Goal: Task Accomplishment & Management: Manage account settings

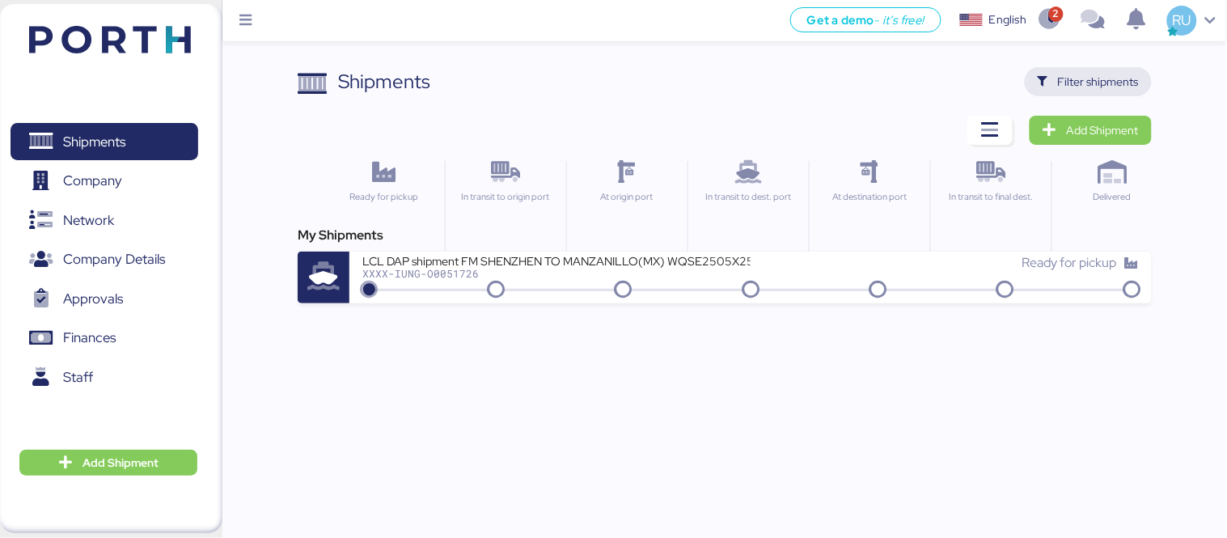
click at [1075, 87] on span "Filter shipments" at bounding box center [1098, 81] width 81 height 19
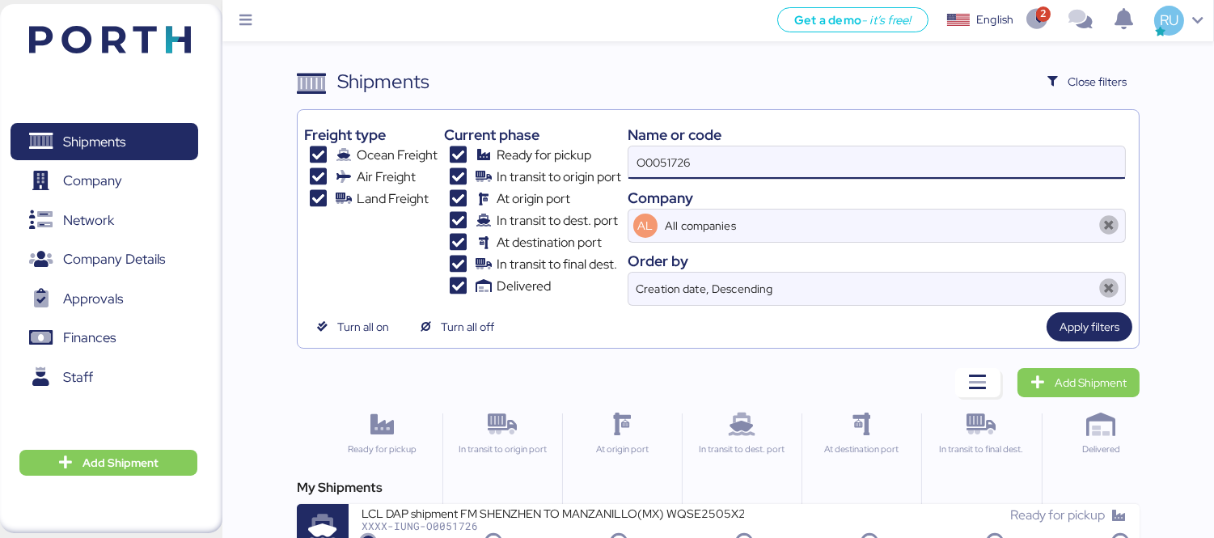
click at [896, 164] on input "O0051726" at bounding box center [876, 162] width 497 height 32
type input "O"
paste input "O0051863"
type input "O0051863"
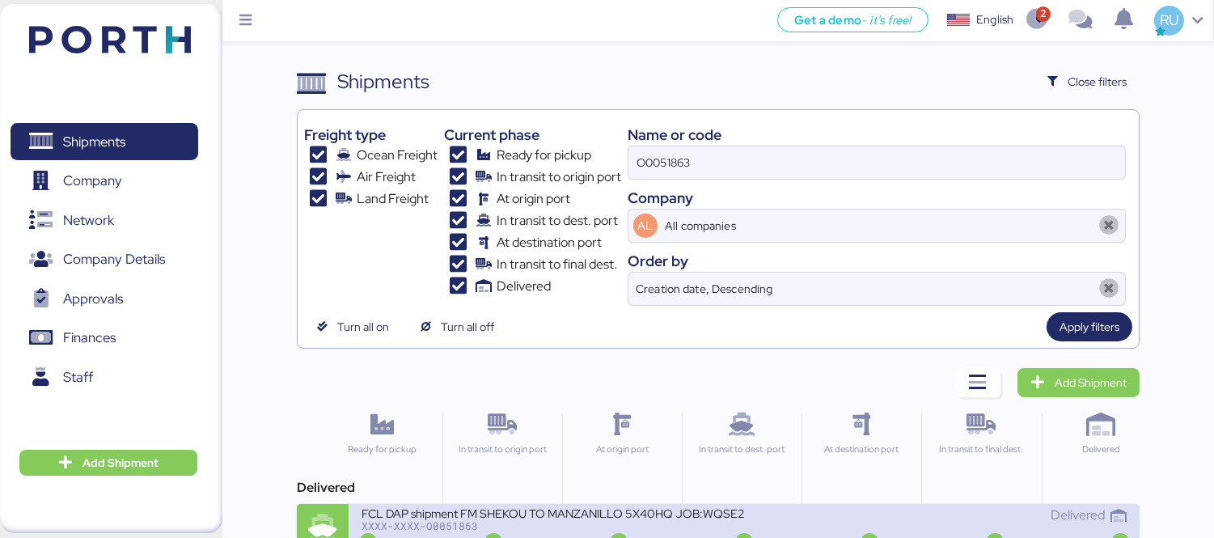
click at [538, 519] on div "FCL DAP shipment FM SHEKOU TO MANZANILLO 5X40HQ JOB:WQSE2506X35" at bounding box center [552, 512] width 382 height 14
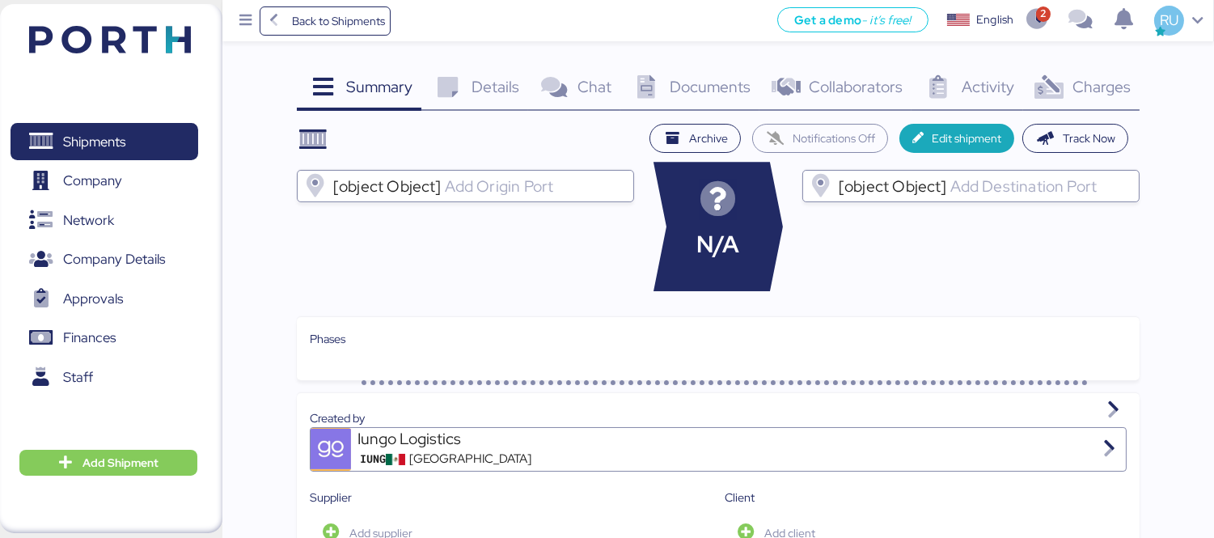
click at [1096, 107] on div "Charges 0" at bounding box center [1081, 89] width 116 height 44
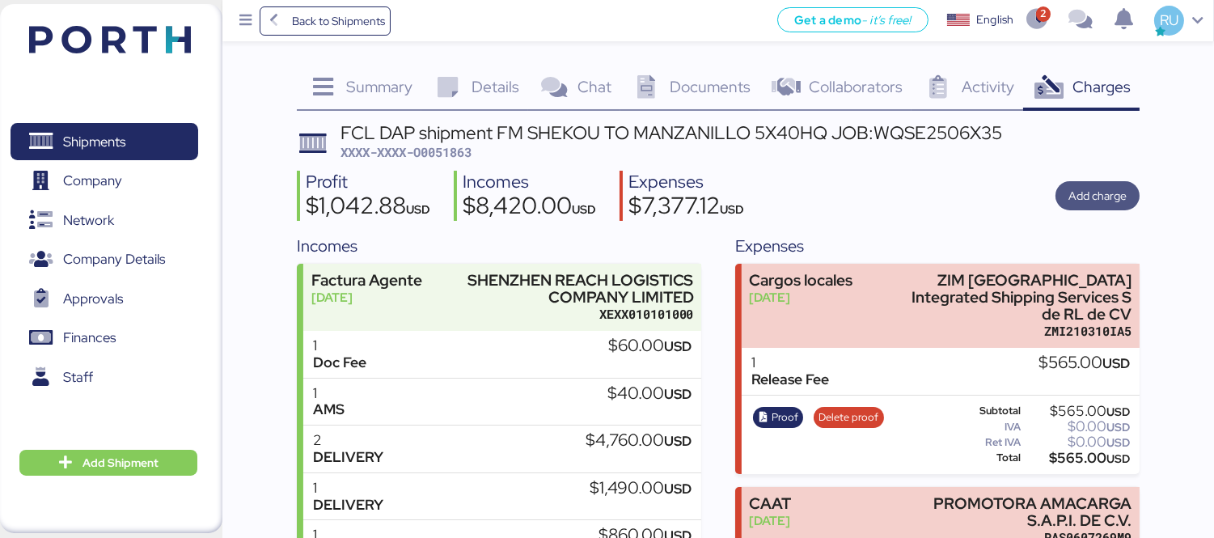
click at [1095, 199] on span "Add charge" at bounding box center [1097, 195] width 58 height 19
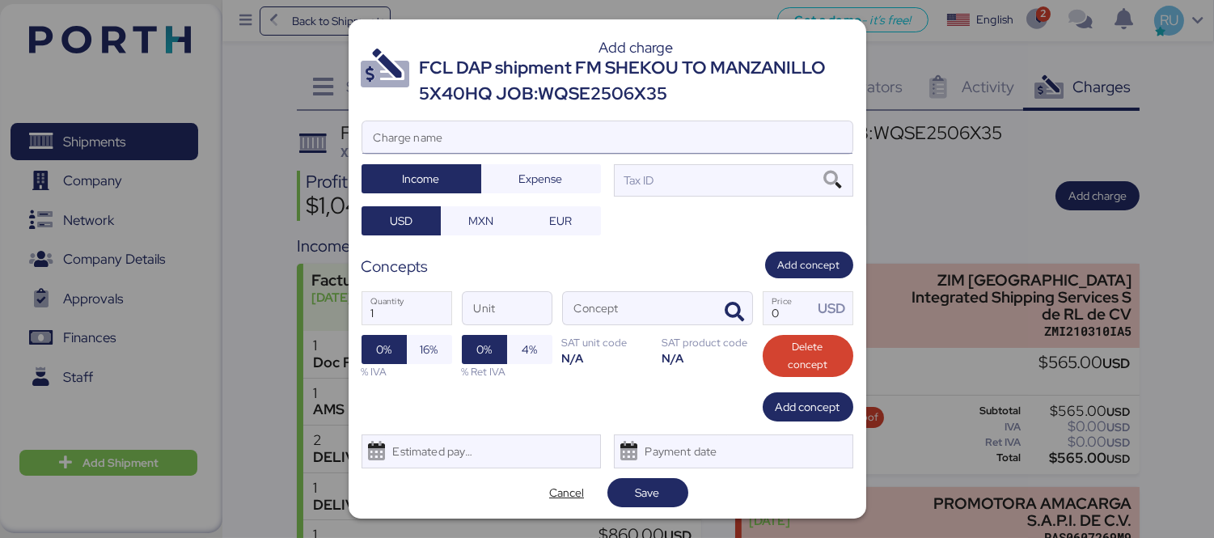
click at [686, 149] on input "Charge name" at bounding box center [607, 137] width 490 height 32
type input "SALDO A FAVOR"
click at [262, 87] on div at bounding box center [607, 269] width 1214 height 538
click at [886, 196] on div at bounding box center [607, 269] width 1214 height 538
click at [573, 483] on span "Cancel" at bounding box center [566, 492] width 35 height 19
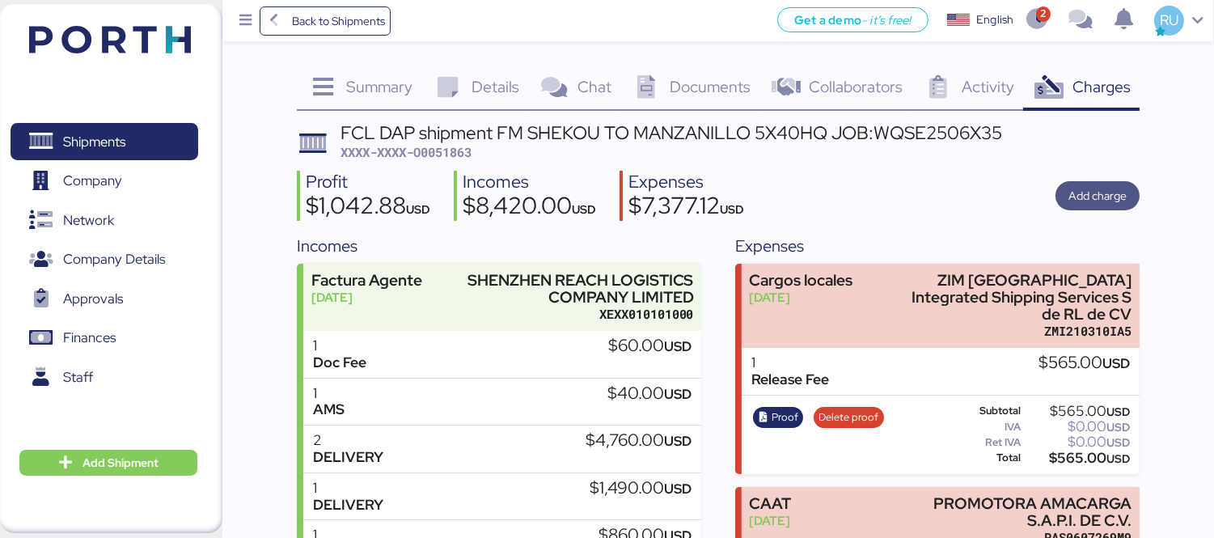
click at [1106, 195] on span "Add charge" at bounding box center [1097, 195] width 58 height 19
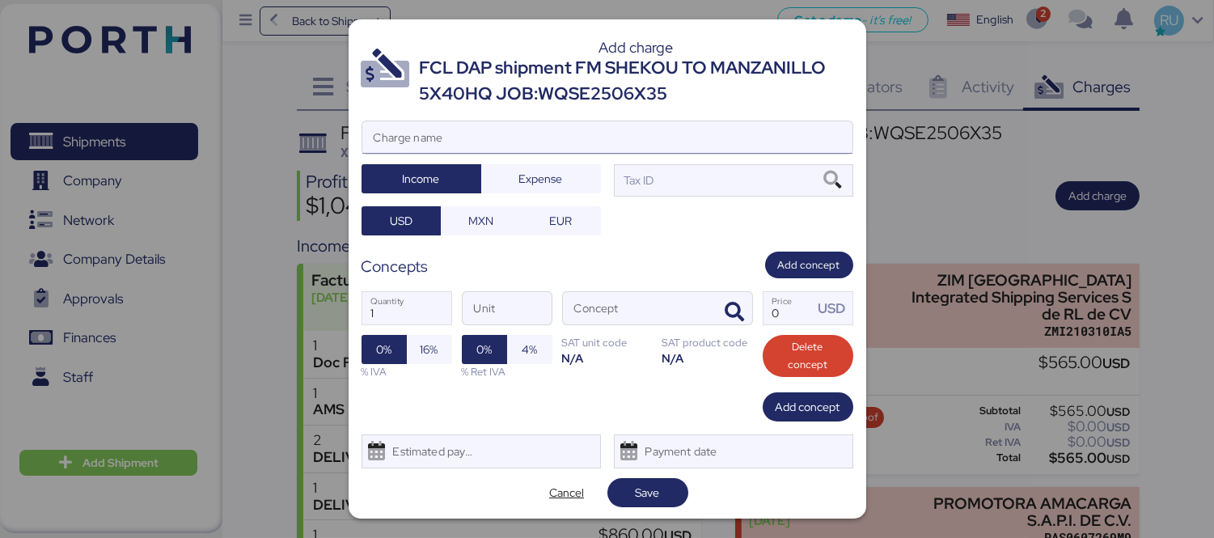
click at [657, 128] on input "Charge name" at bounding box center [607, 137] width 490 height 32
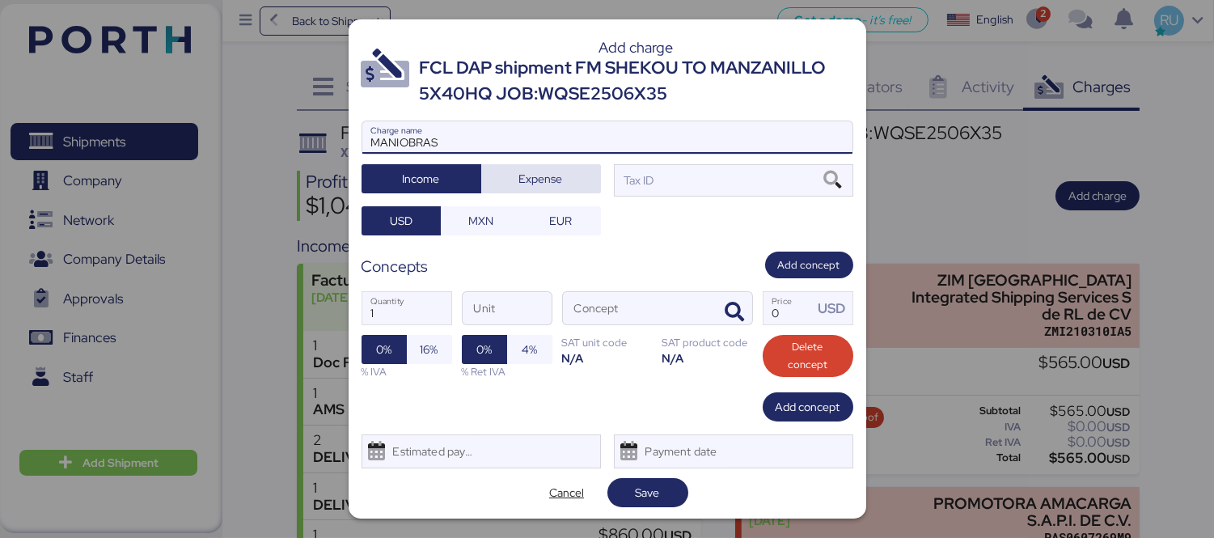
type input "MANIOBRAS"
click at [530, 164] on span "Expense" at bounding box center [541, 178] width 120 height 29
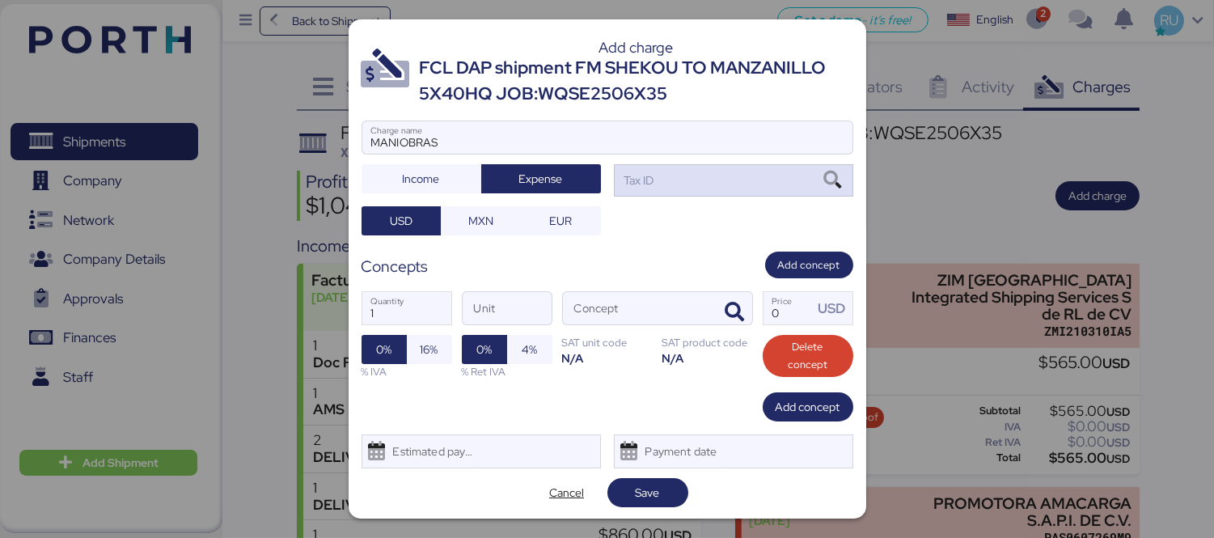
click at [698, 171] on div "Tax ID" at bounding box center [733, 180] width 239 height 32
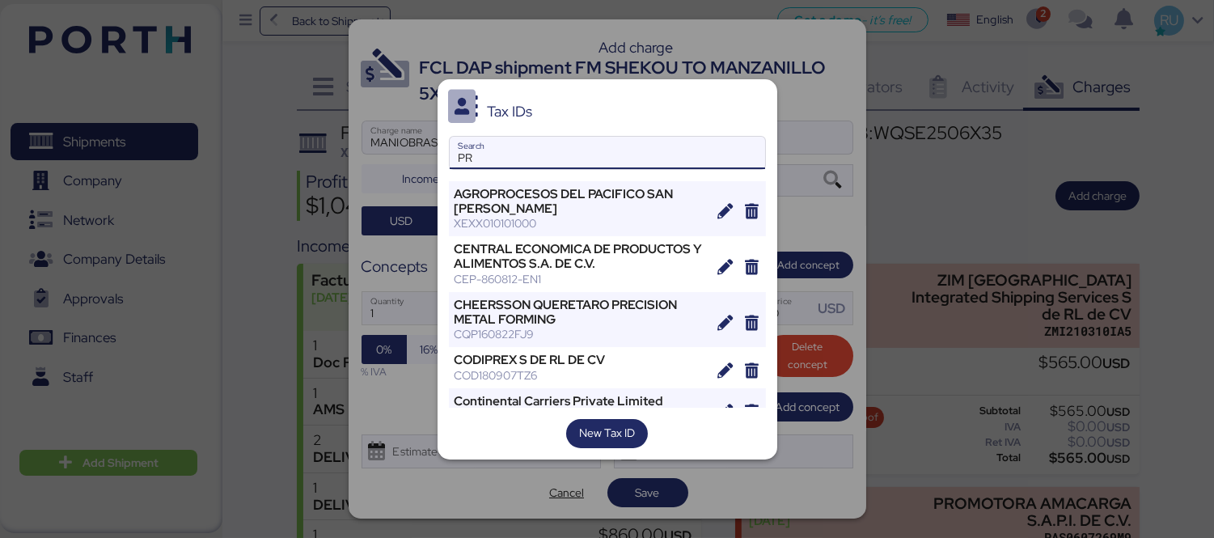
type input "P"
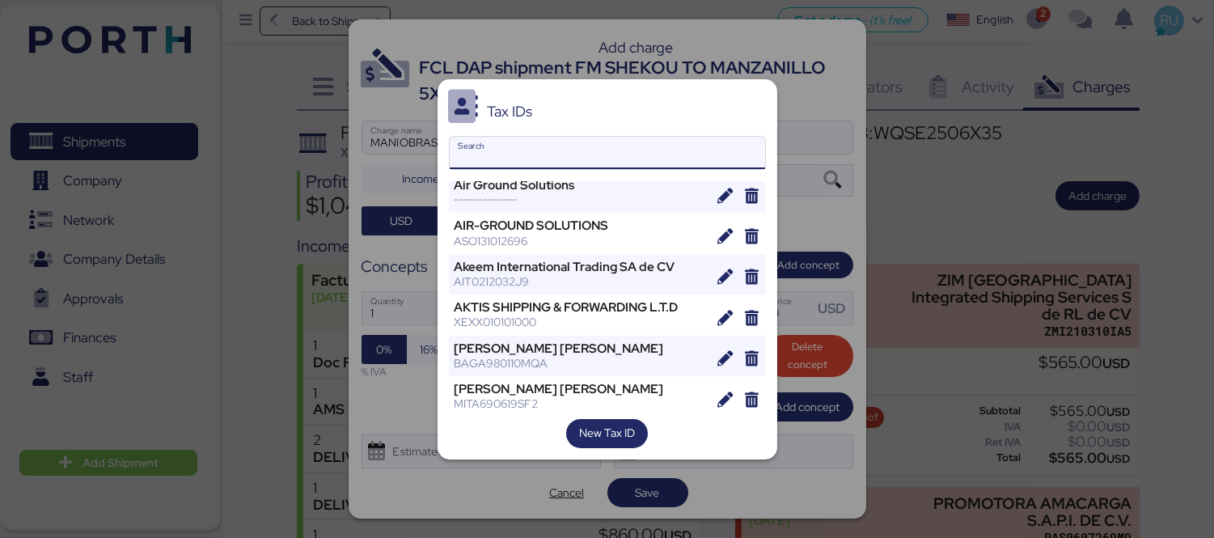
scroll to position [1252, 0]
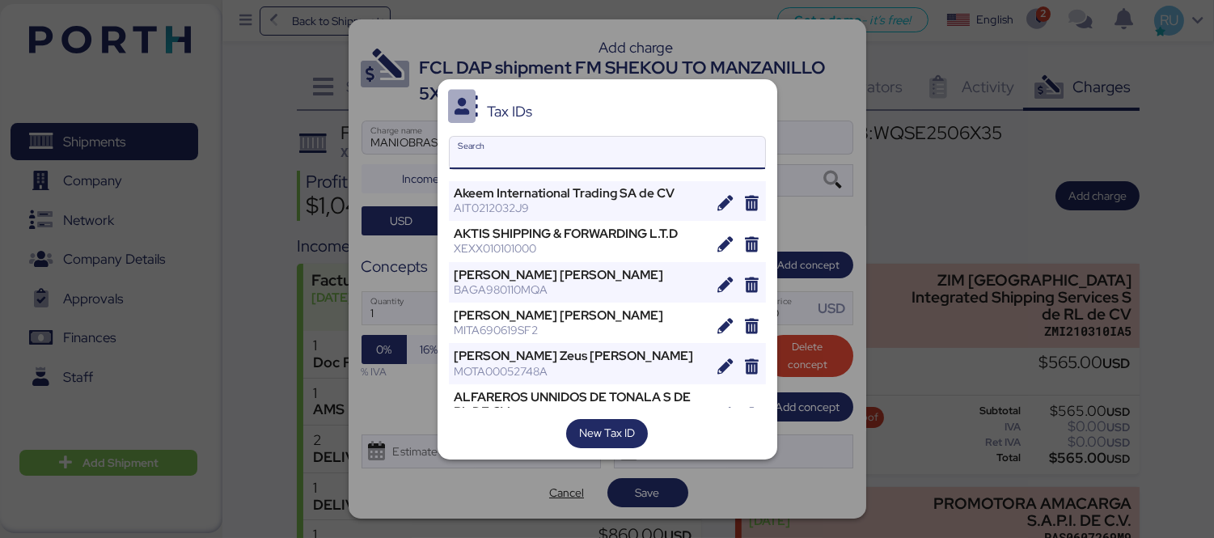
click at [539, 61] on div at bounding box center [607, 269] width 1214 height 538
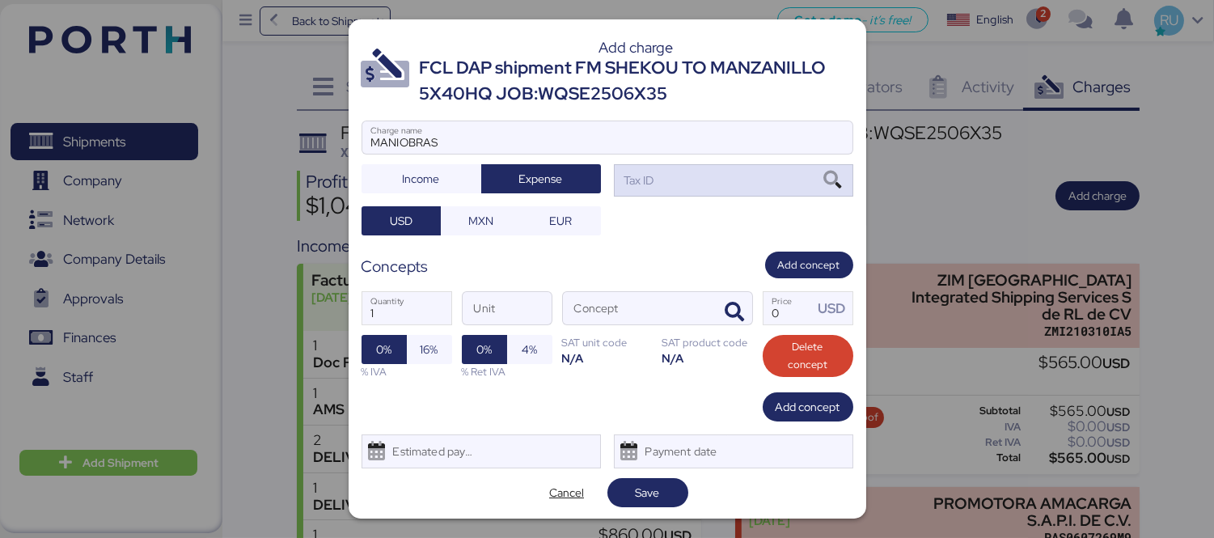
click at [664, 170] on div "Tax ID" at bounding box center [733, 180] width 239 height 32
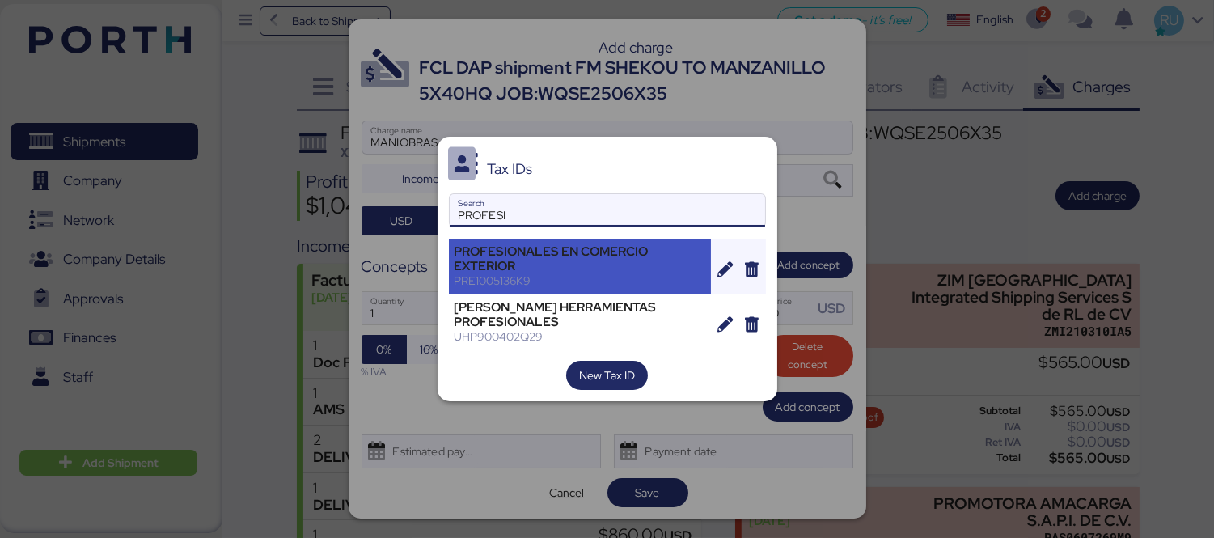
type input "PROFESI"
click at [589, 251] on div "PROFESIONALES EN COMERCIO EXTERIOR" at bounding box center [579, 258] width 251 height 29
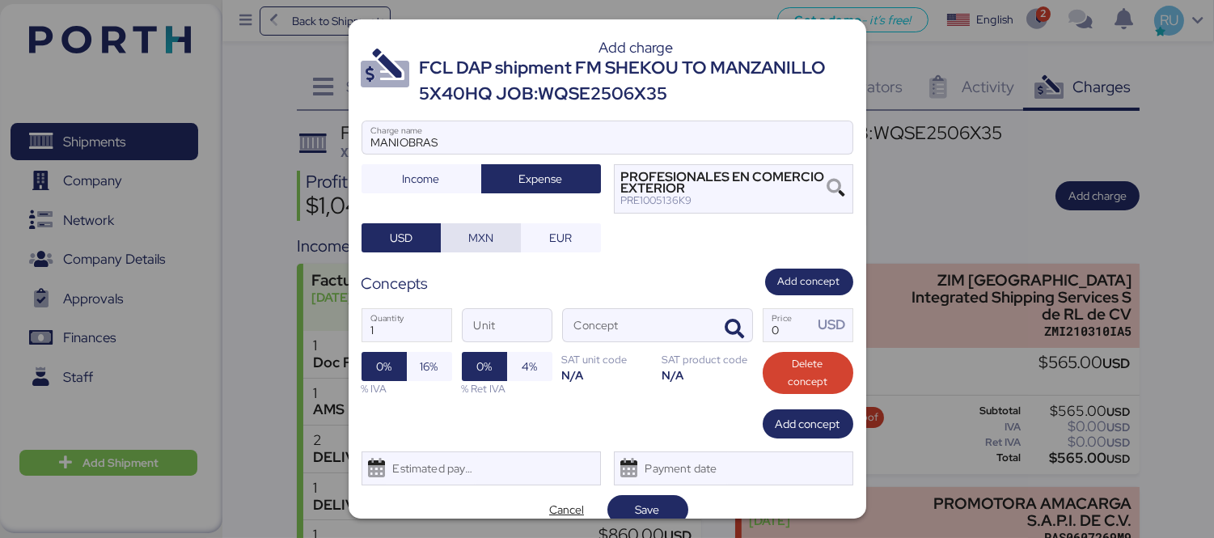
click at [468, 247] on span "MXN" at bounding box center [480, 237] width 25 height 19
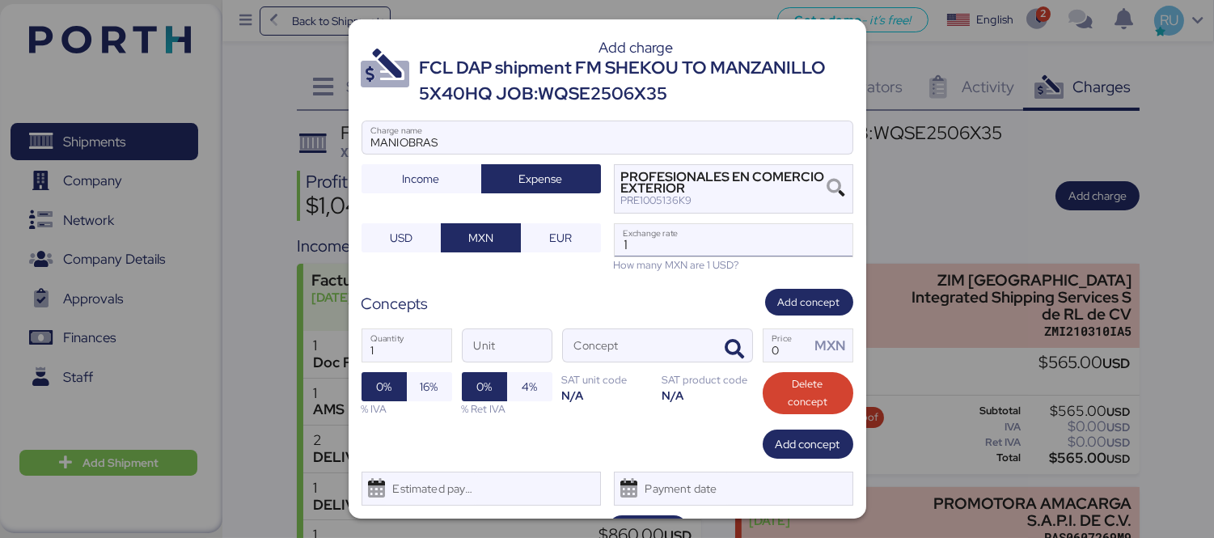
click at [647, 248] on input "1" at bounding box center [734, 240] width 238 height 32
click at [670, 239] on input "18" at bounding box center [734, 240] width 238 height 32
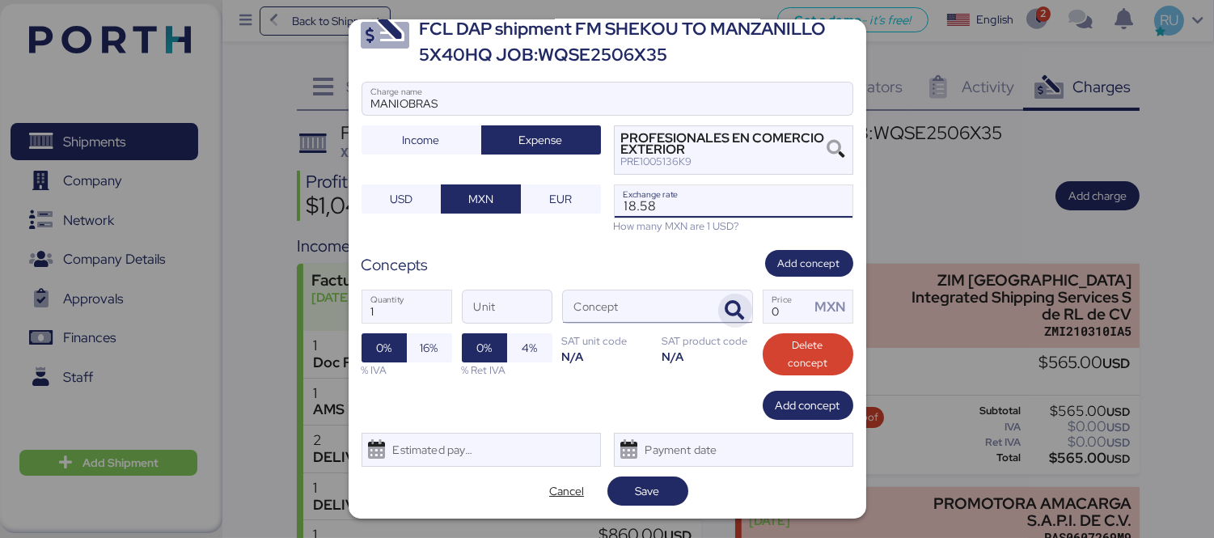
type input "18.58"
click at [730, 302] on icon "button" at bounding box center [734, 310] width 19 height 19
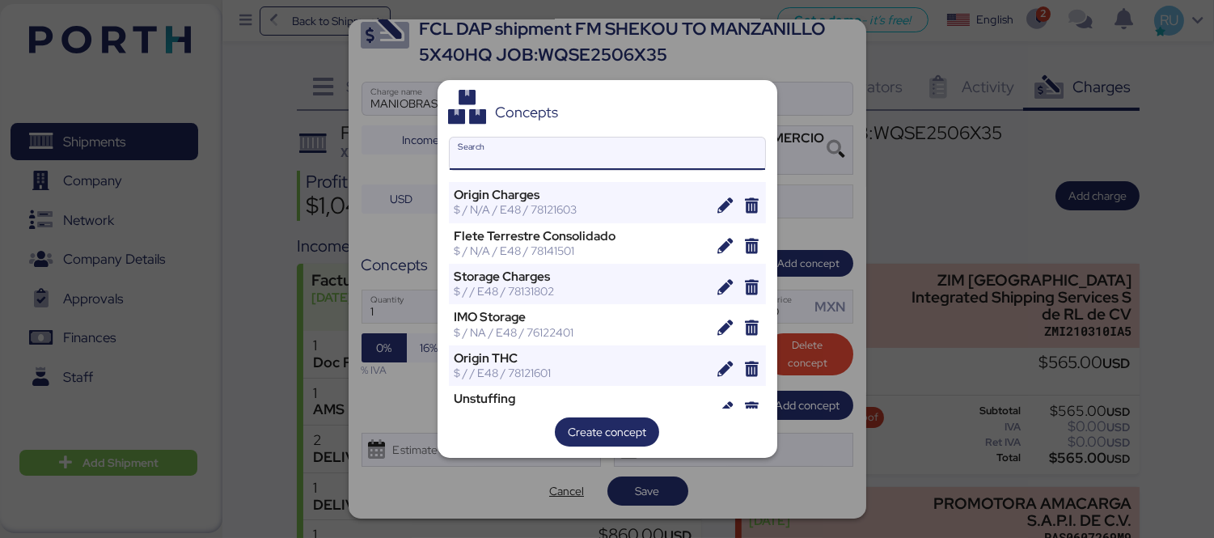
click at [589, 150] on input "Search" at bounding box center [607, 153] width 315 height 32
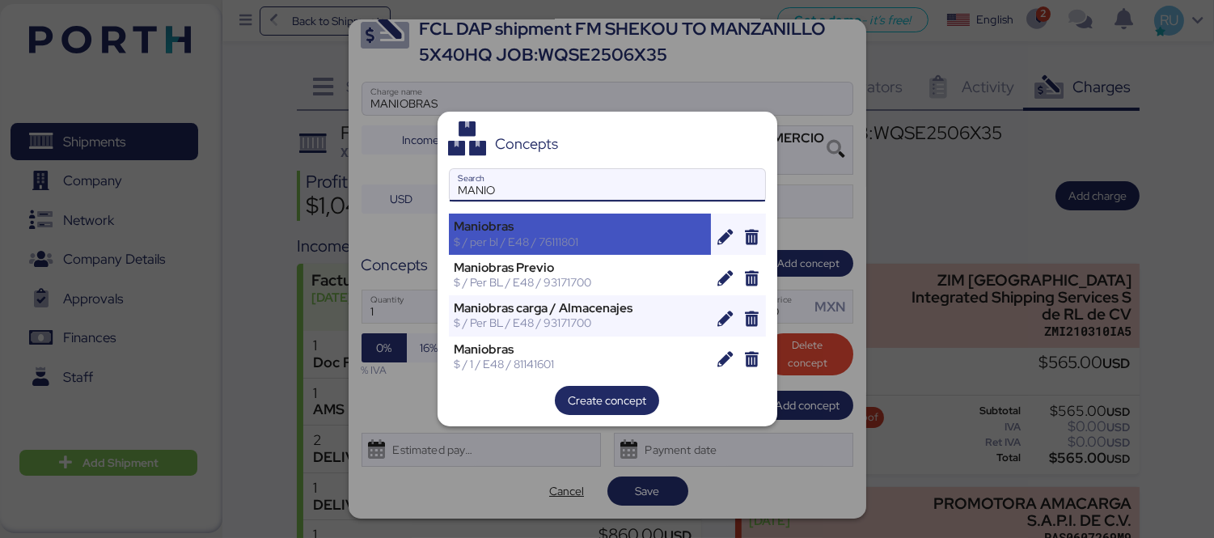
type input "MANIO"
click at [527, 229] on div "Maniobras" at bounding box center [579, 226] width 251 height 15
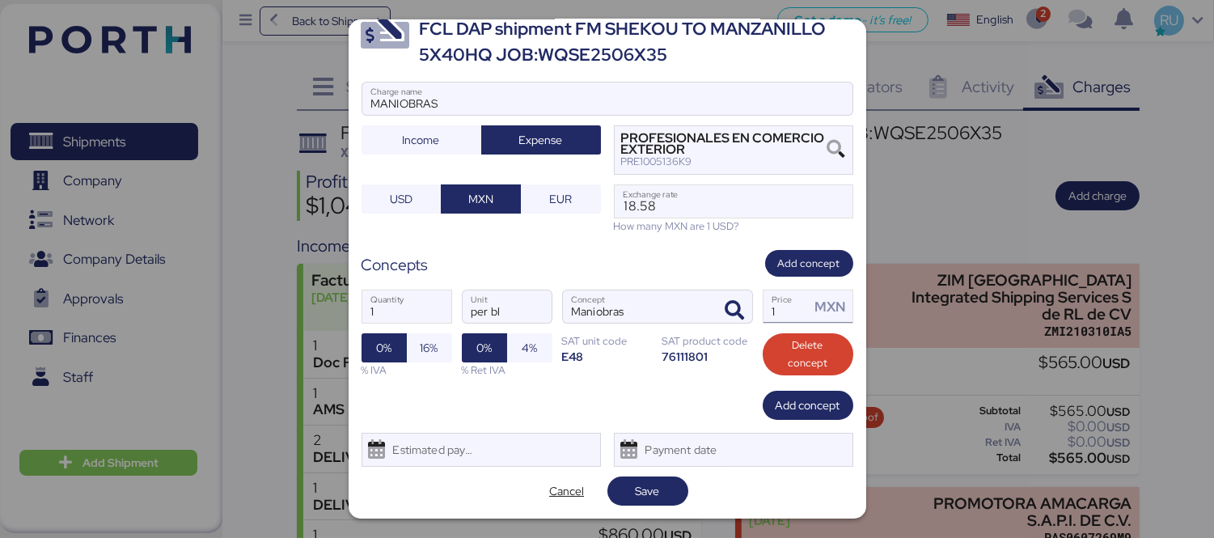
click at [785, 309] on input "1" at bounding box center [786, 306] width 47 height 32
type input "0"
paste input "34500.00"
type input "34500"
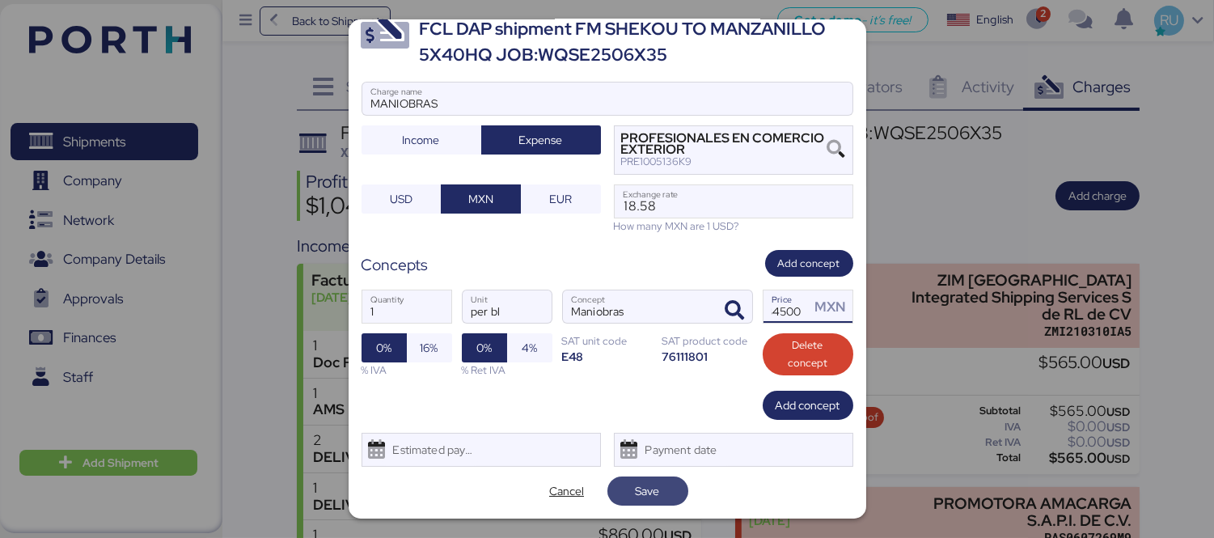
click at [636, 499] on span "Save" at bounding box center [648, 490] width 24 height 19
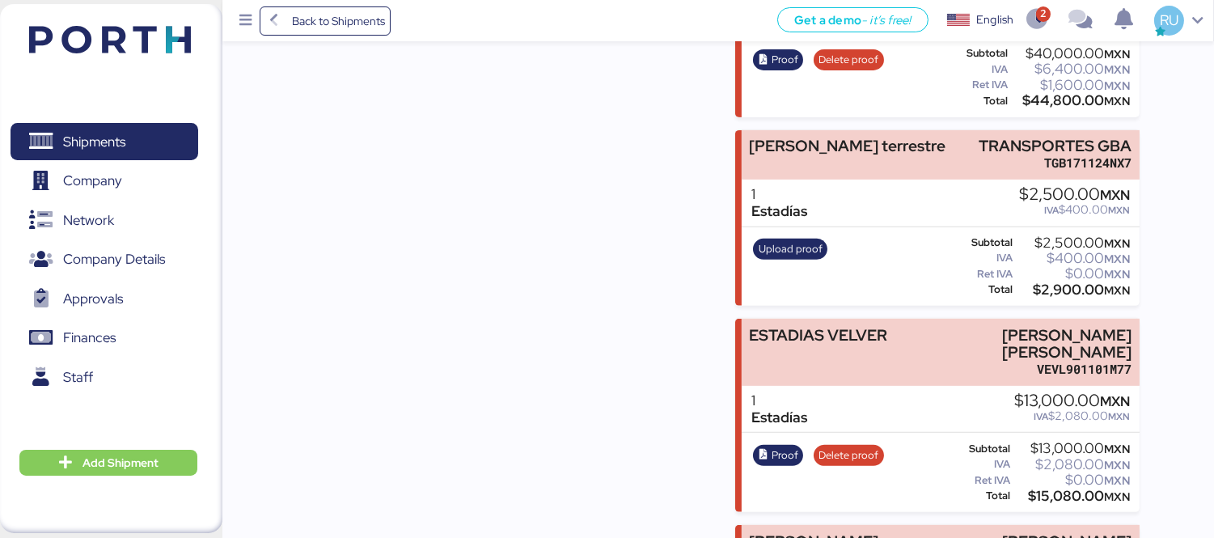
scroll to position [1569, 0]
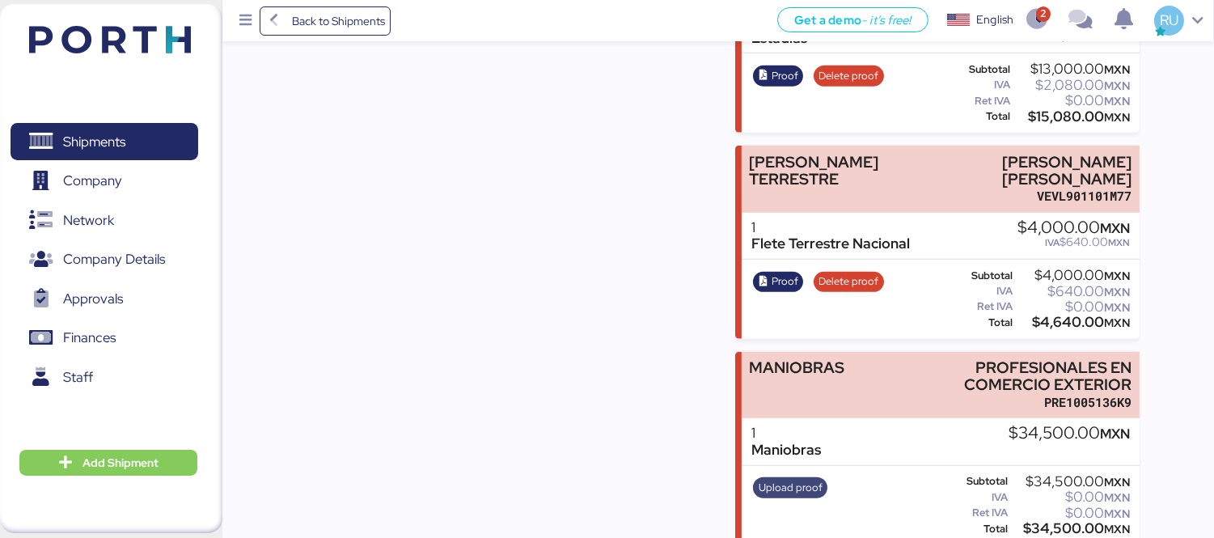
click at [797, 479] on span "Upload proof" at bounding box center [791, 488] width 64 height 18
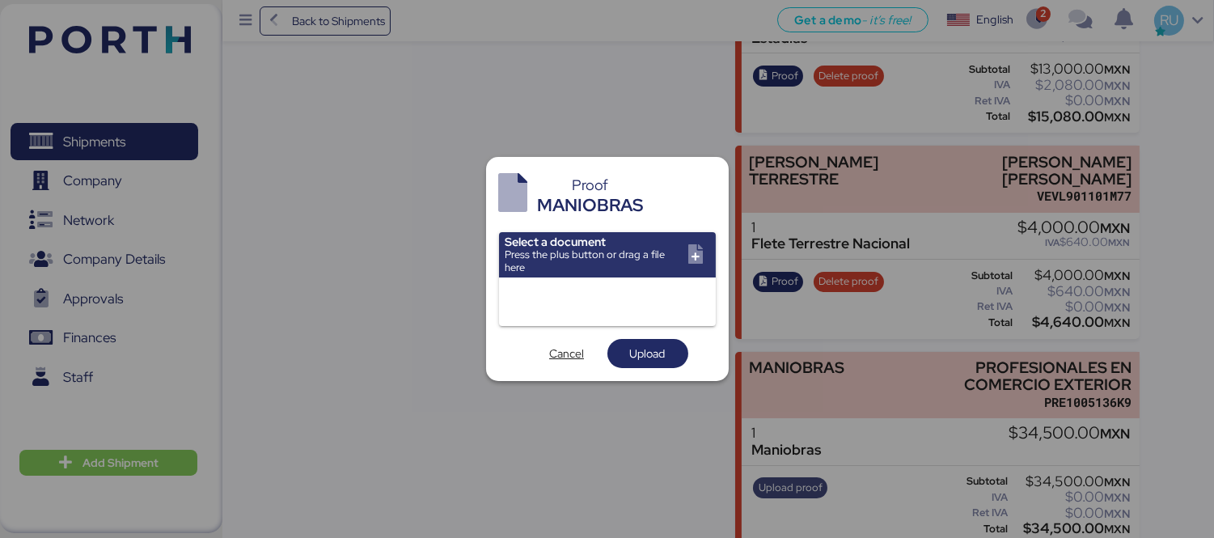
scroll to position [0, 0]
click at [694, 256] on input "file" at bounding box center [607, 254] width 217 height 45
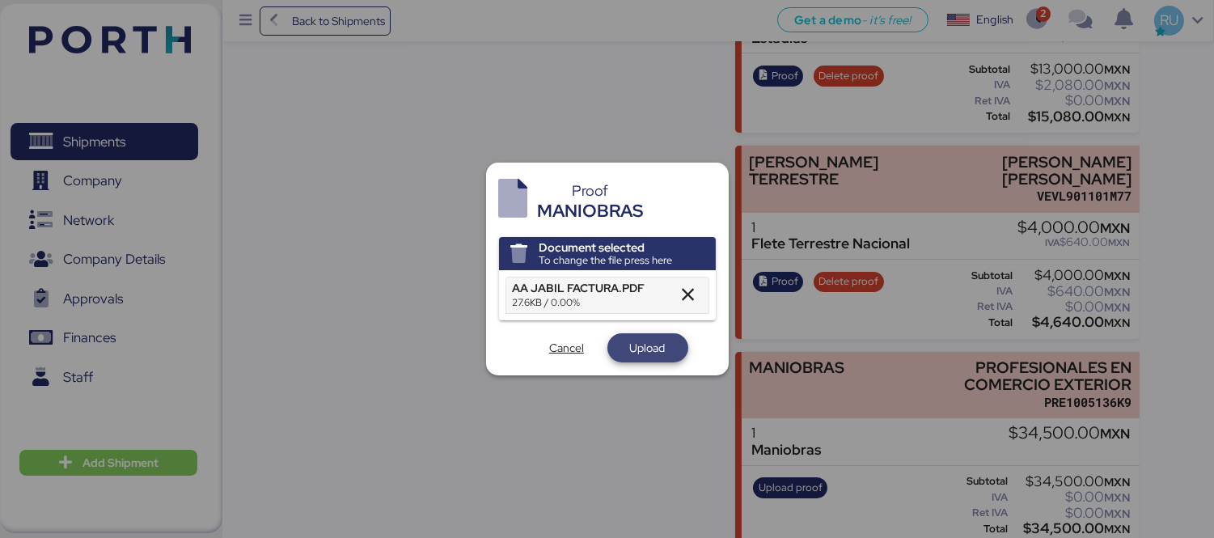
click at [664, 344] on span "Upload" at bounding box center [648, 347] width 36 height 19
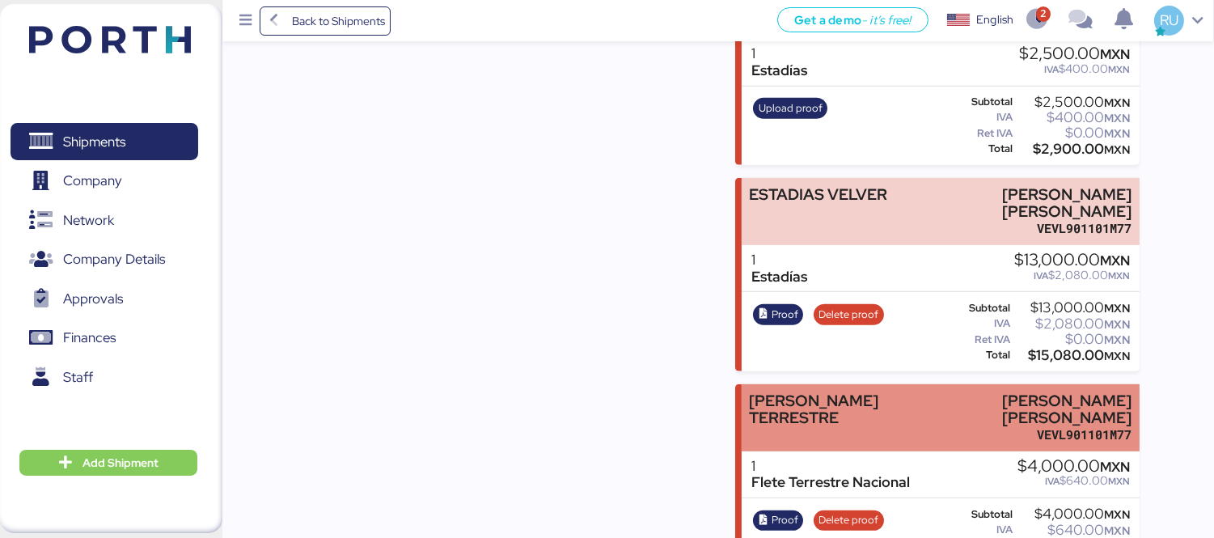
scroll to position [1329, 0]
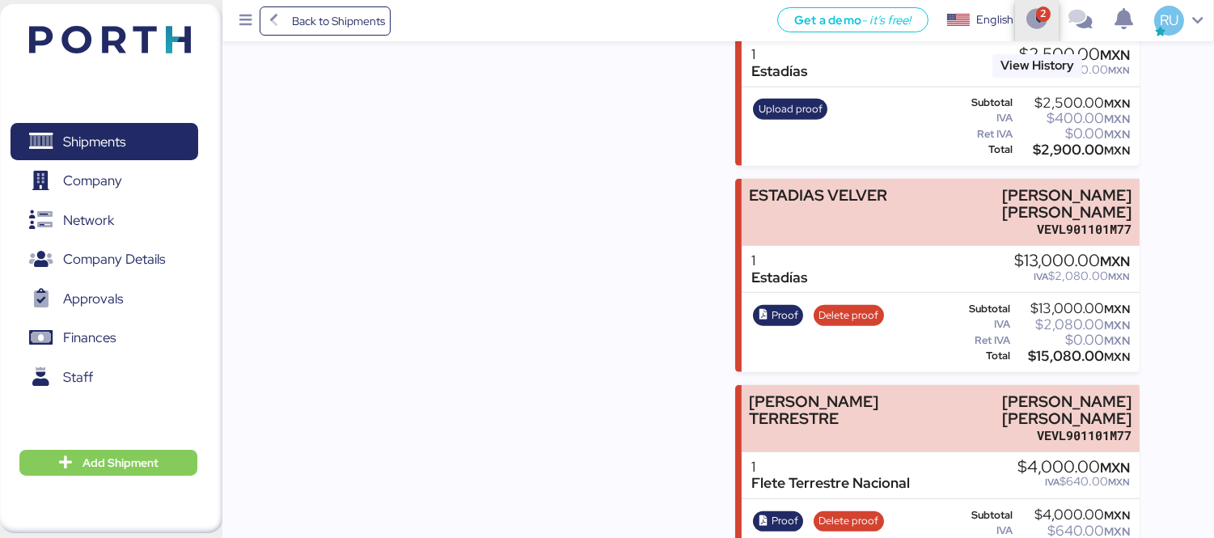
click at [1041, 23] on icon "button" at bounding box center [1037, 20] width 27 height 21
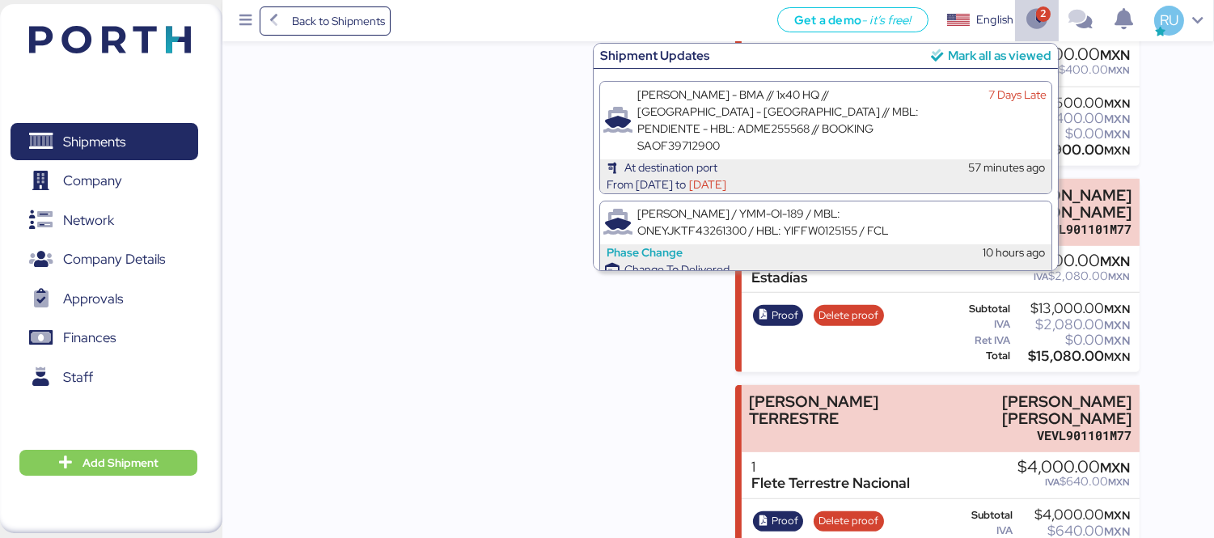
click at [949, 59] on div "Mark all as viewed" at bounding box center [1000, 55] width 104 height 19
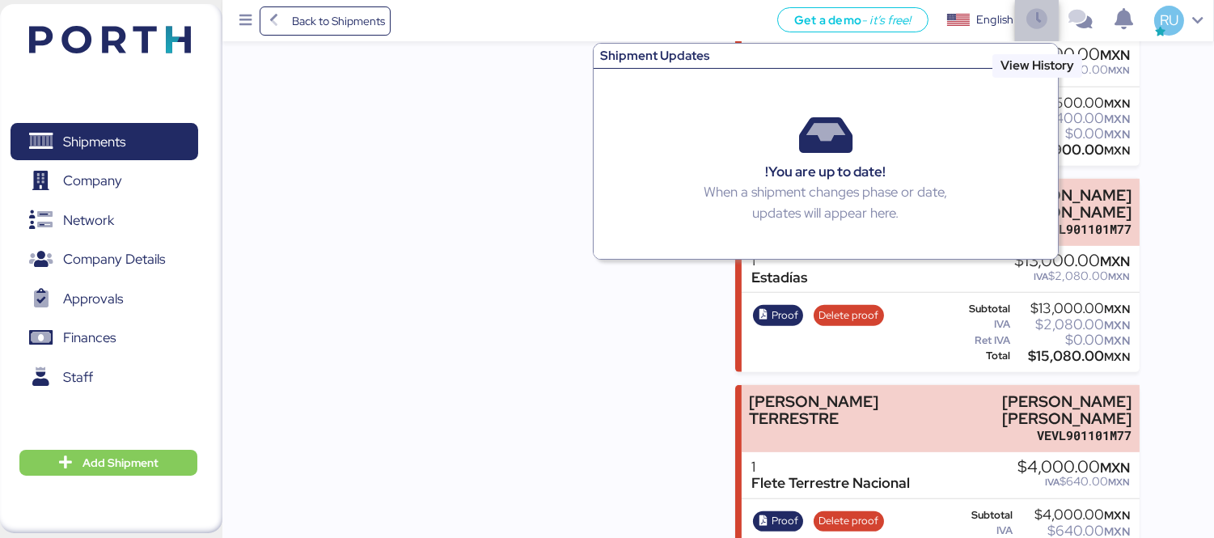
click at [1021, 33] on span "button" at bounding box center [1037, 21] width 44 height 44
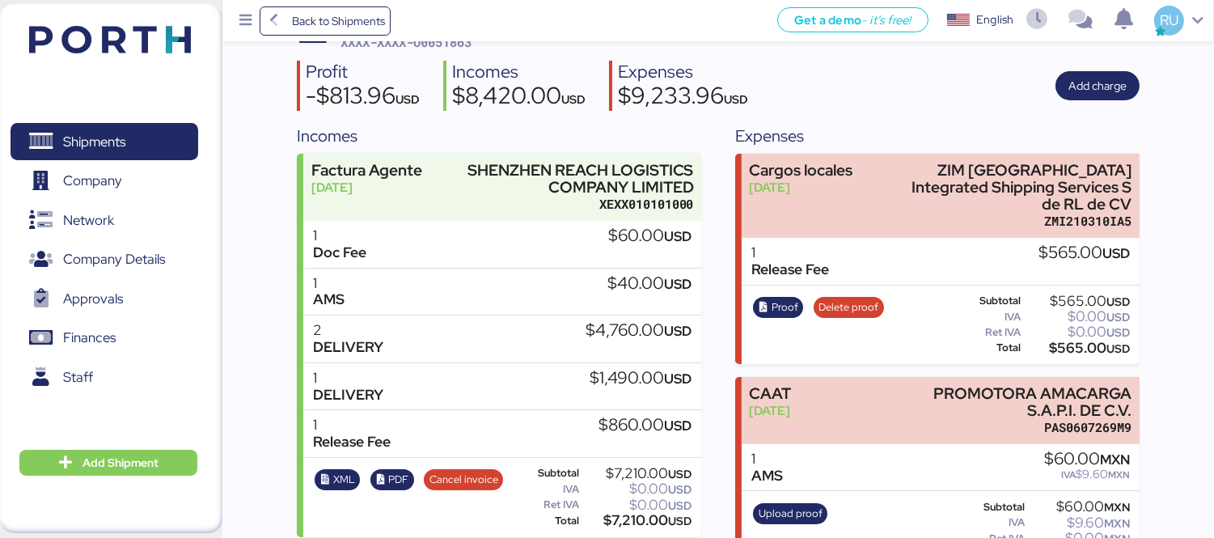
scroll to position [0, 0]
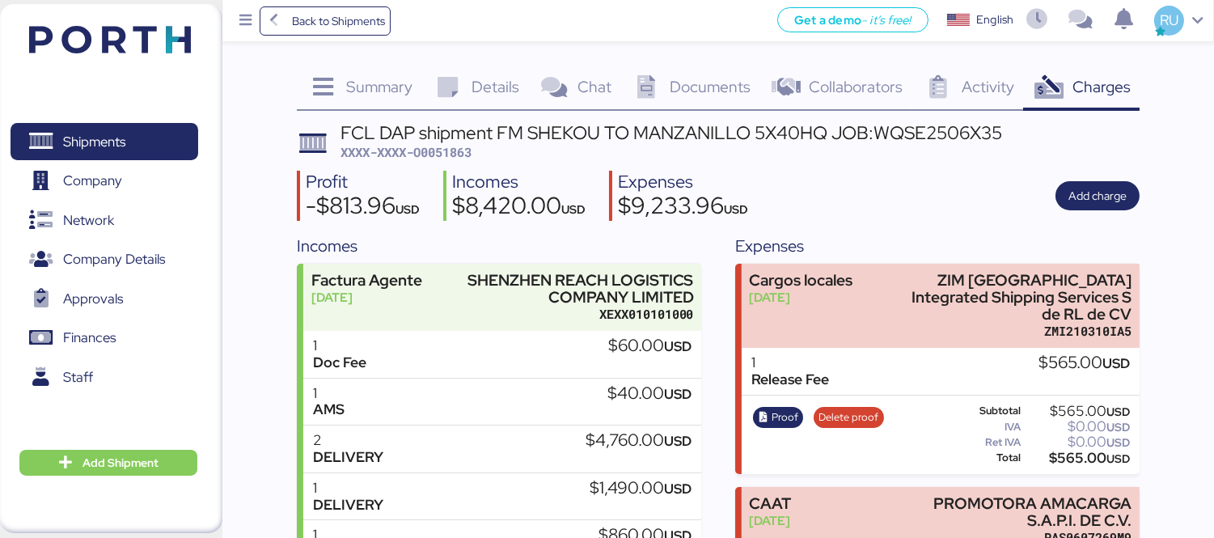
click at [127, 30] on img at bounding box center [110, 39] width 162 height 27
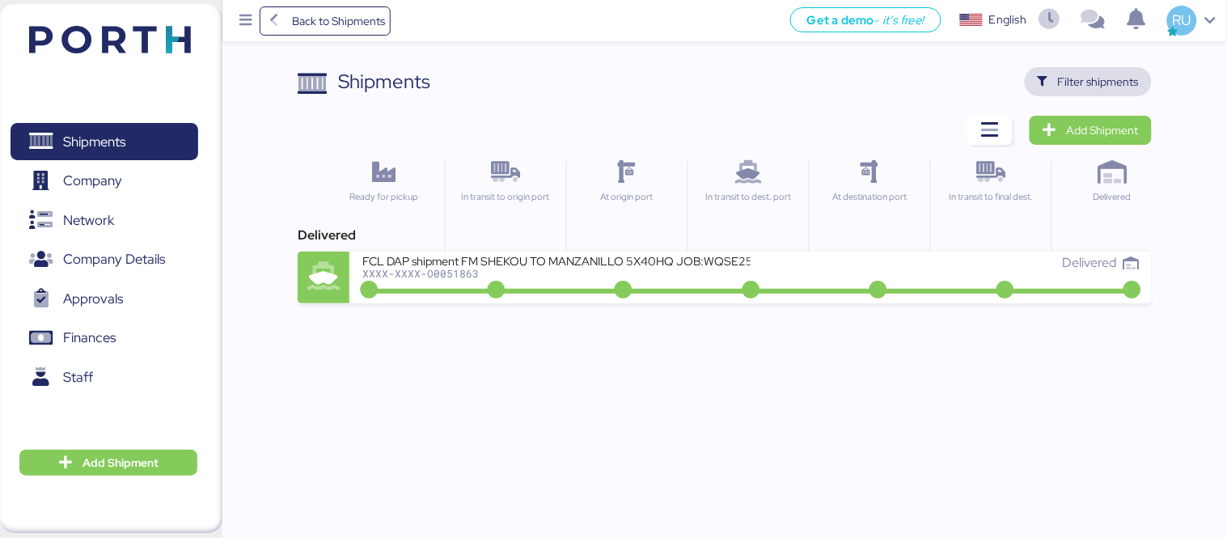
click at [1081, 82] on span "Filter shipments" at bounding box center [1098, 81] width 81 height 19
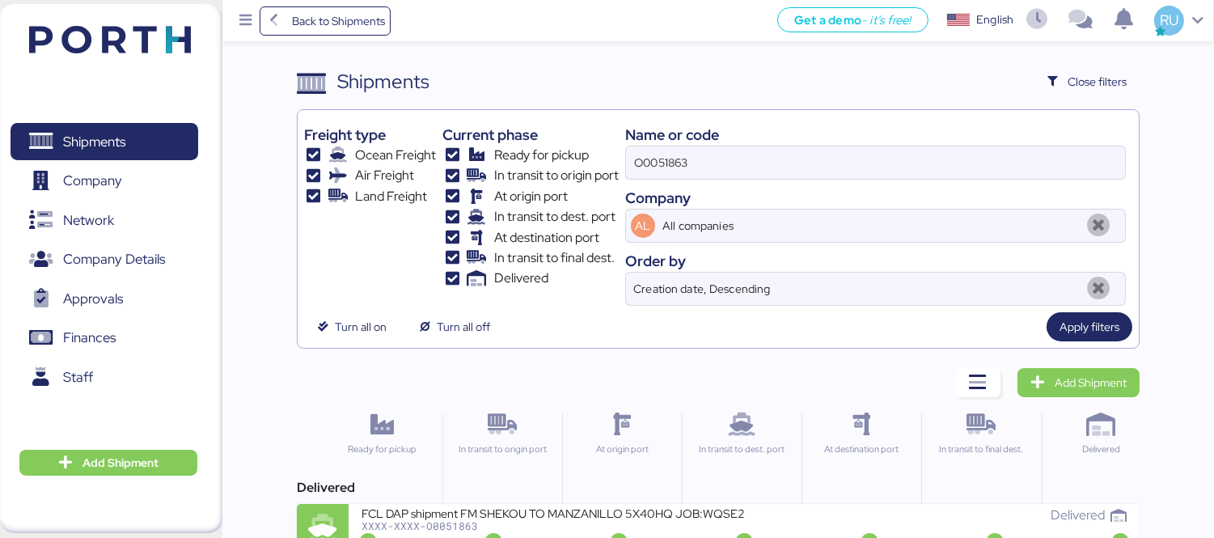
click at [844, 143] on div "Name or code" at bounding box center [875, 135] width 501 height 22
drag, startPoint x: 844, startPoint y: 143, endPoint x: 856, endPoint y: 150, distance: 13.5
click at [856, 150] on div "Name or code O0051863 Company AL All companies Order by Creation date, Descendi…" at bounding box center [875, 210] width 501 height 189
click at [856, 150] on input "O0051863" at bounding box center [875, 162] width 499 height 32
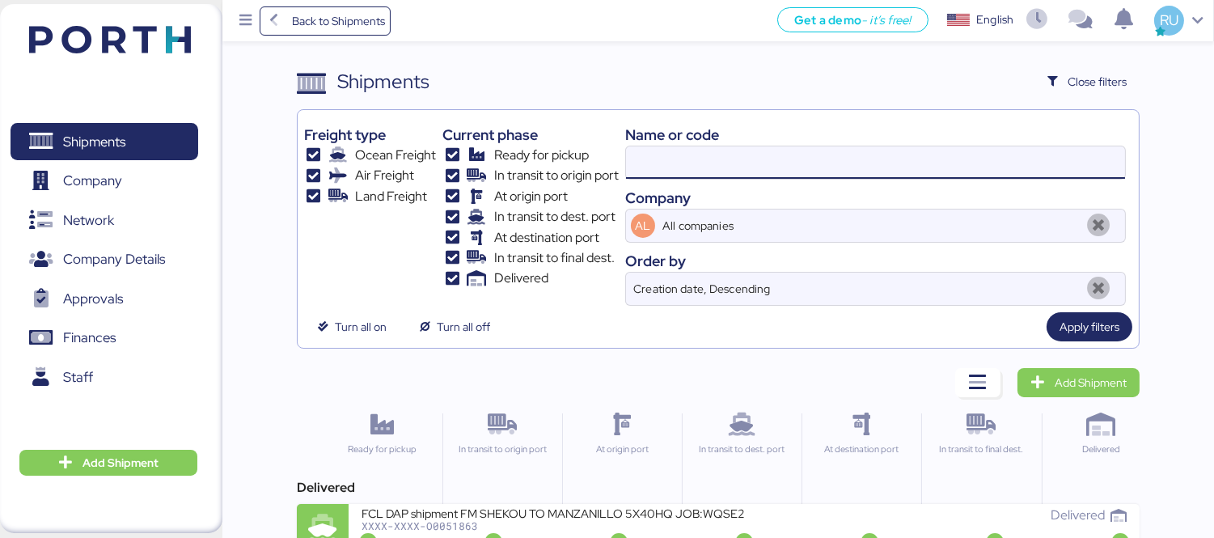
paste input "O0051939"
type input "O0051939"
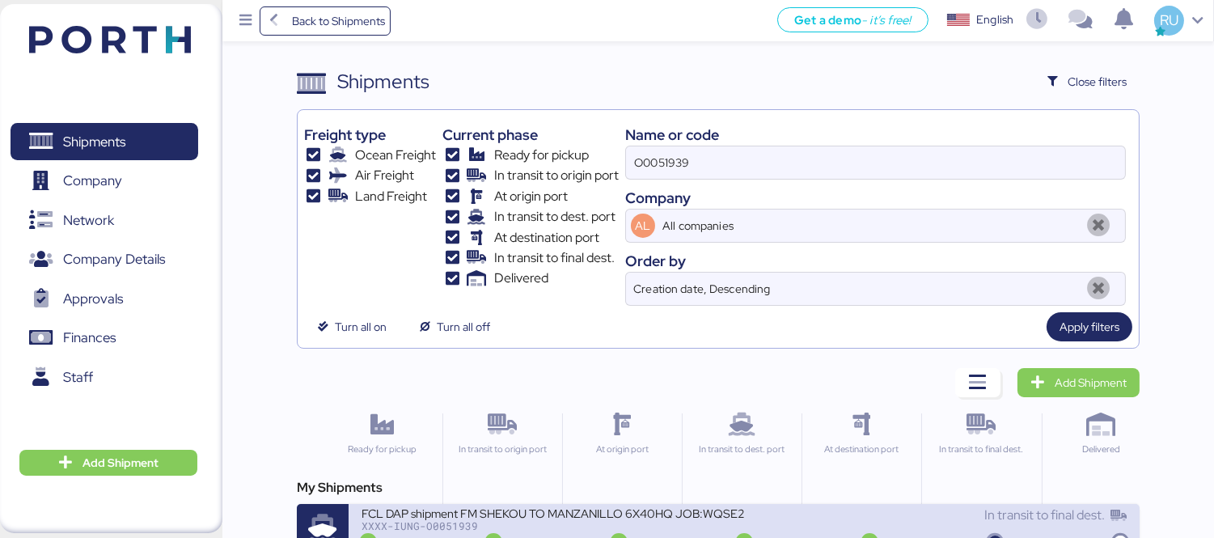
click at [620, 530] on div "XXXX-IUNG-O0051939" at bounding box center [552, 525] width 382 height 11
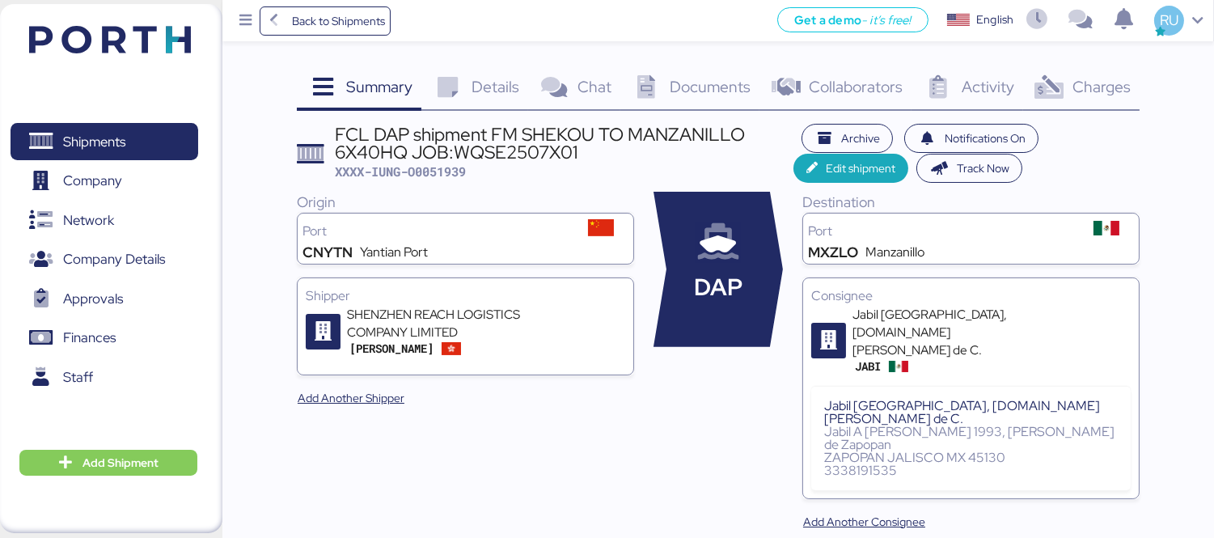
click at [1073, 84] on span "Charges" at bounding box center [1101, 86] width 58 height 21
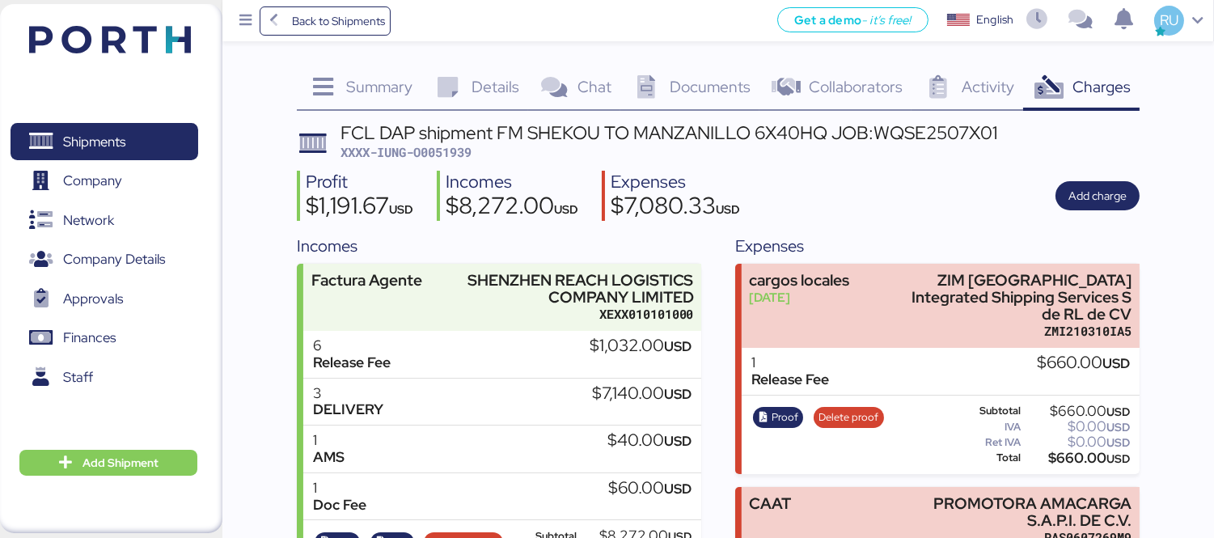
click at [439, 154] on span "XXXX-IUNG-O0051939" at bounding box center [405, 152] width 131 height 16
copy span "O0051939"
click at [1084, 197] on span "Add charge" at bounding box center [1097, 195] width 58 height 19
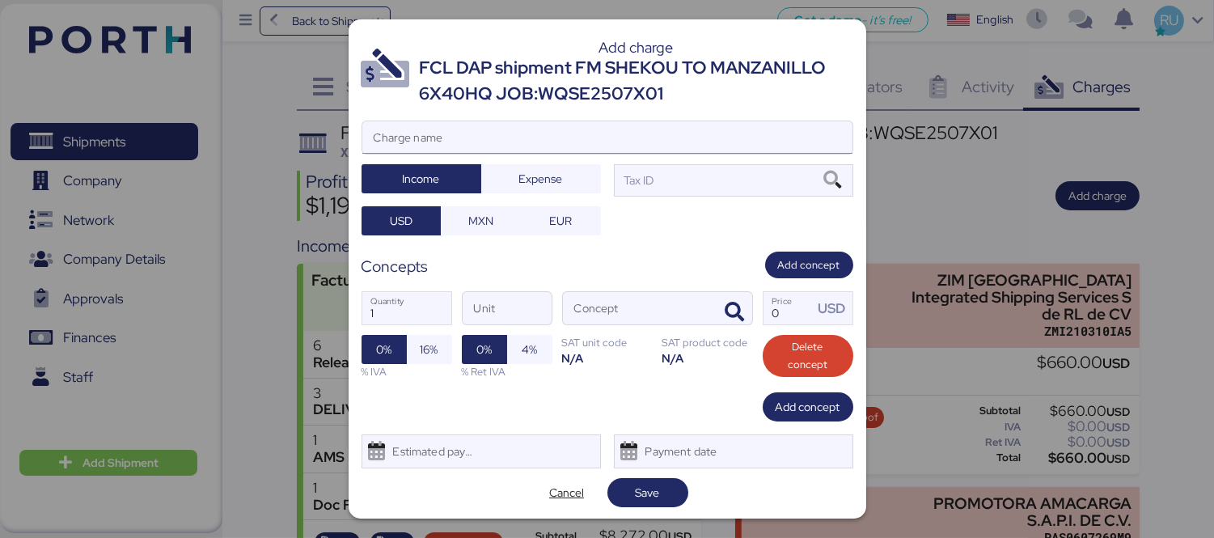
click at [765, 130] on input "Charge name" at bounding box center [607, 137] width 490 height 32
type input "M"
type input "H"
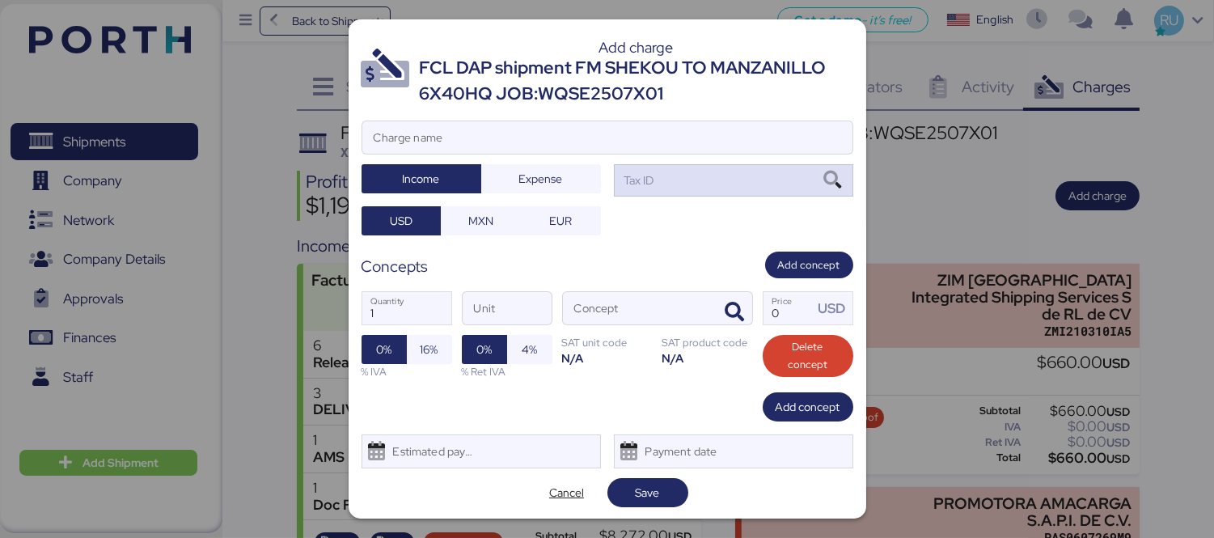
click at [818, 174] on icon at bounding box center [831, 180] width 27 height 18
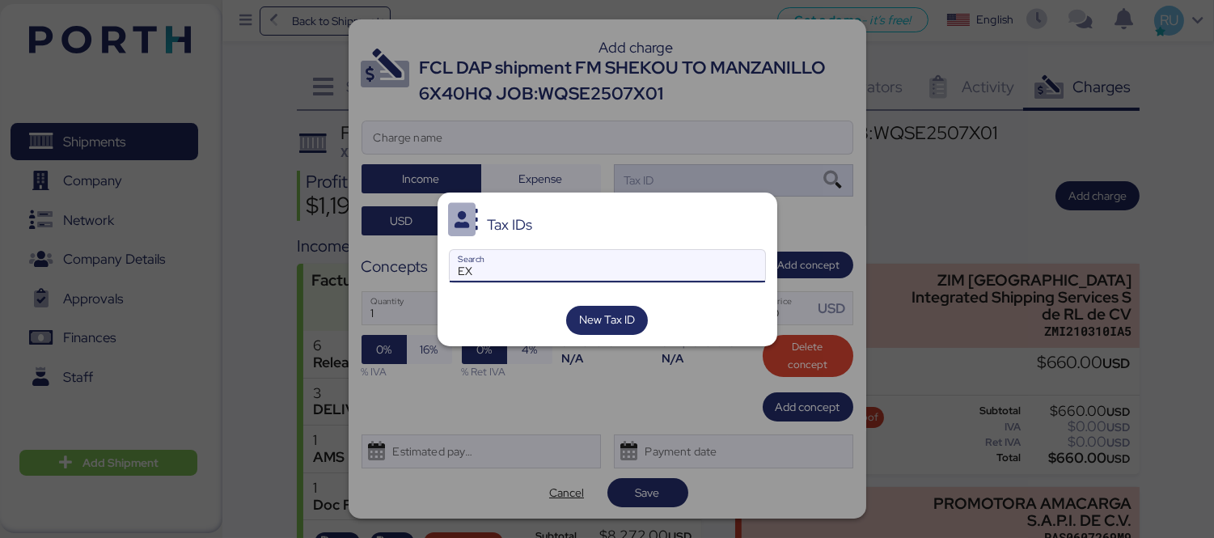
type input "E"
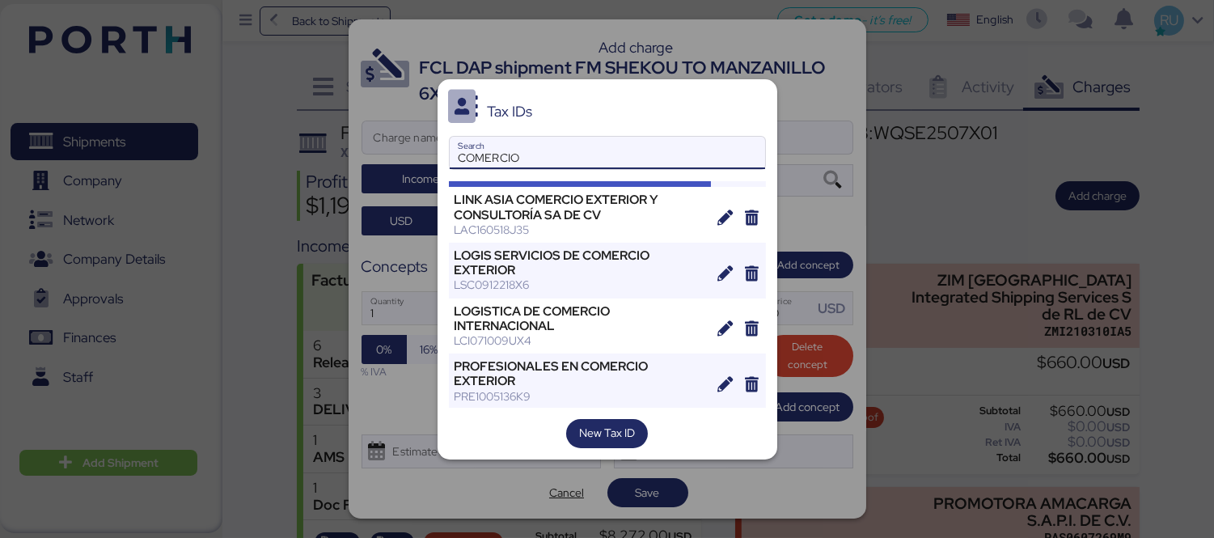
scroll to position [162, 0]
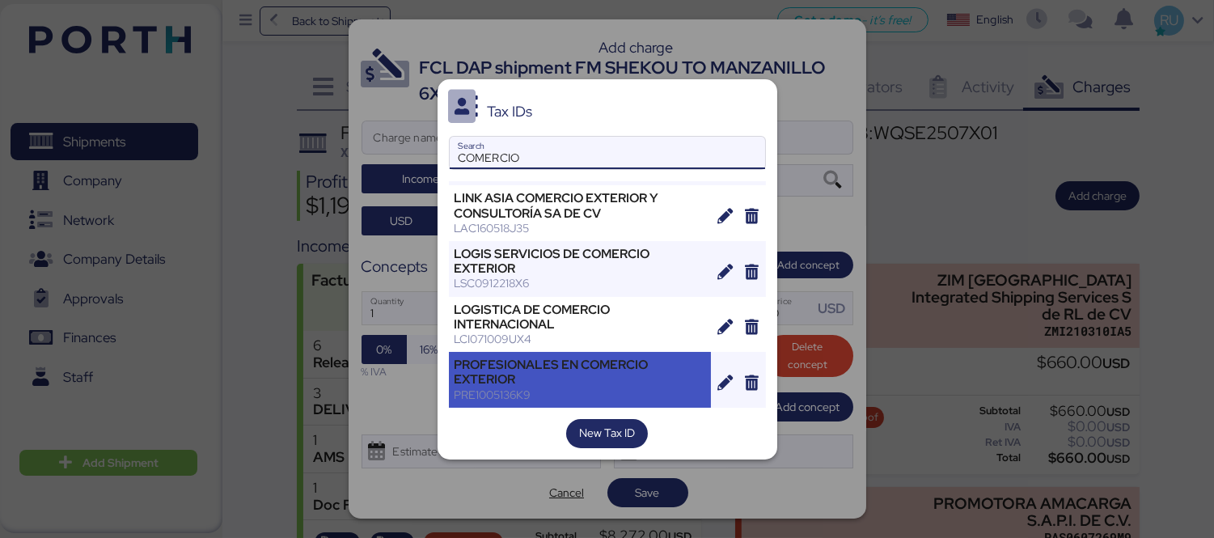
type input "COMERCIO"
click at [595, 396] on div "PRE1005136K9" at bounding box center [579, 394] width 251 height 15
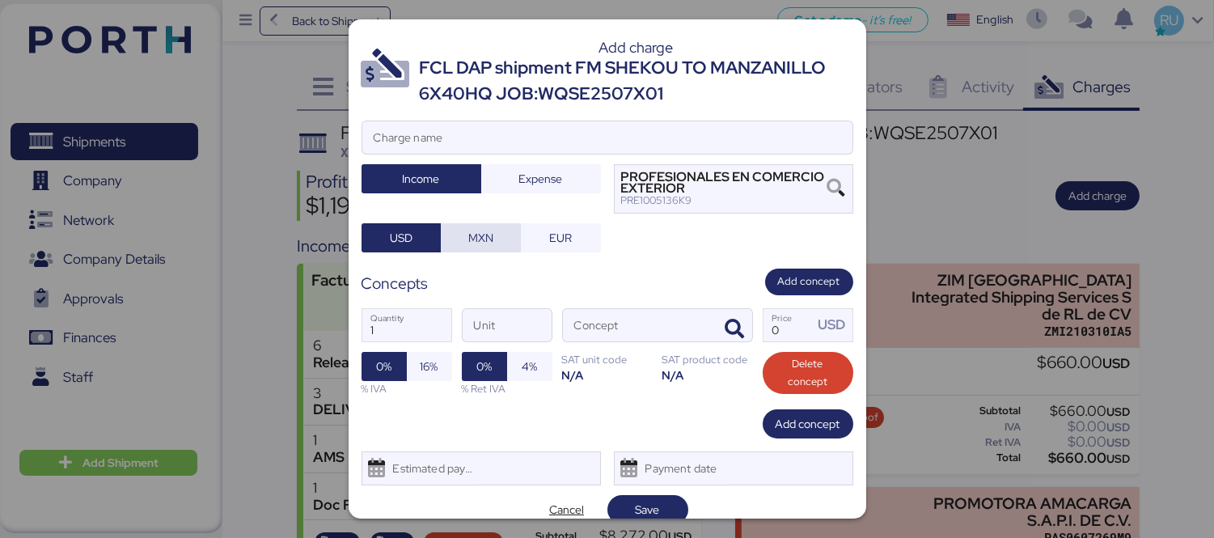
click at [492, 224] on span "MXN" at bounding box center [481, 237] width 80 height 29
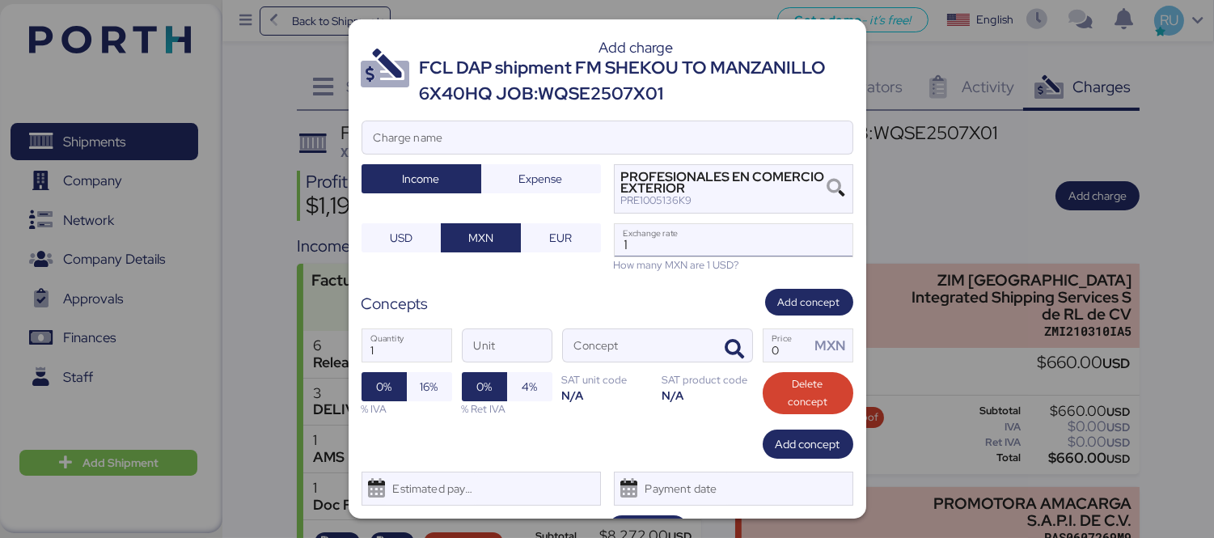
click at [637, 247] on input "1" at bounding box center [734, 240] width 238 height 32
click at [649, 255] on input "18" at bounding box center [734, 240] width 238 height 32
click at [655, 243] on input "18" at bounding box center [734, 240] width 238 height 32
type input "18.58"
click at [539, 135] on input "Charge name" at bounding box center [607, 137] width 490 height 32
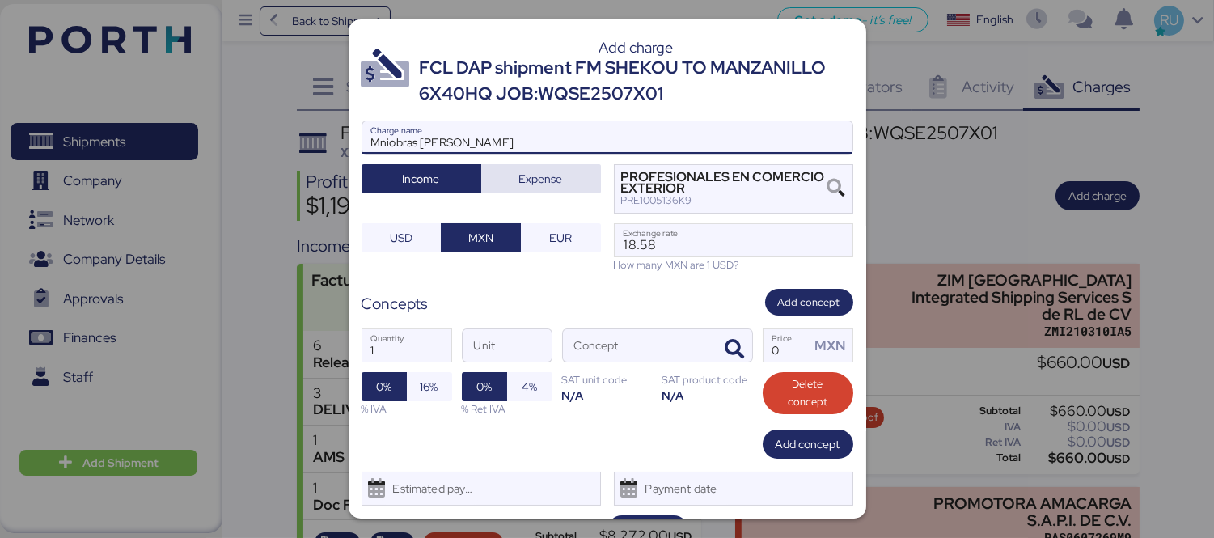
type input "Mniobras [PERSON_NAME]"
click at [543, 175] on span "Expense" at bounding box center [541, 178] width 44 height 19
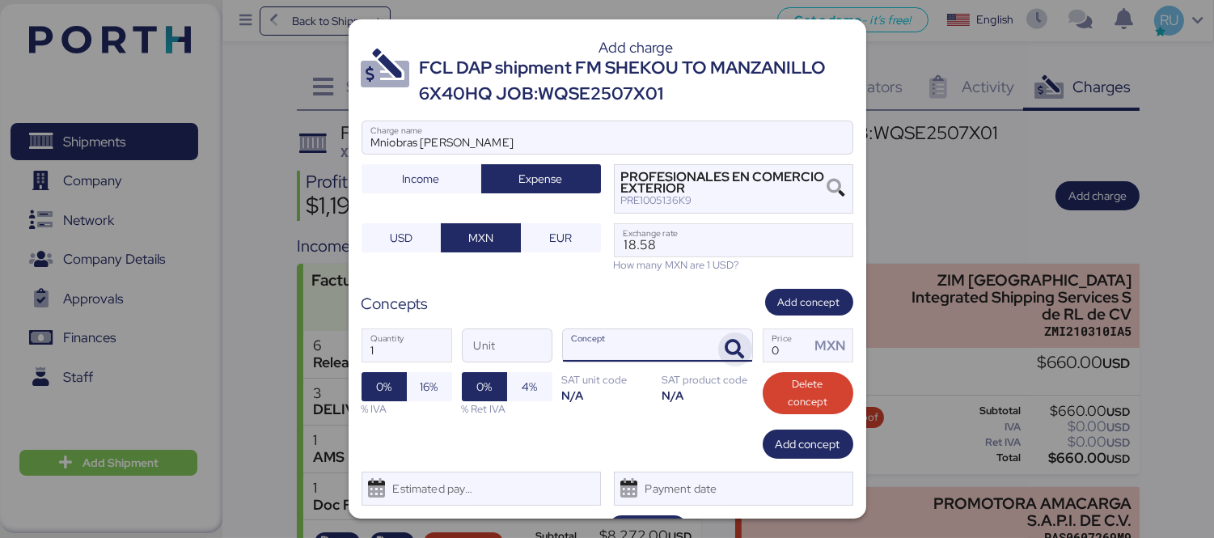
click at [725, 356] on icon "button" at bounding box center [734, 349] width 19 height 19
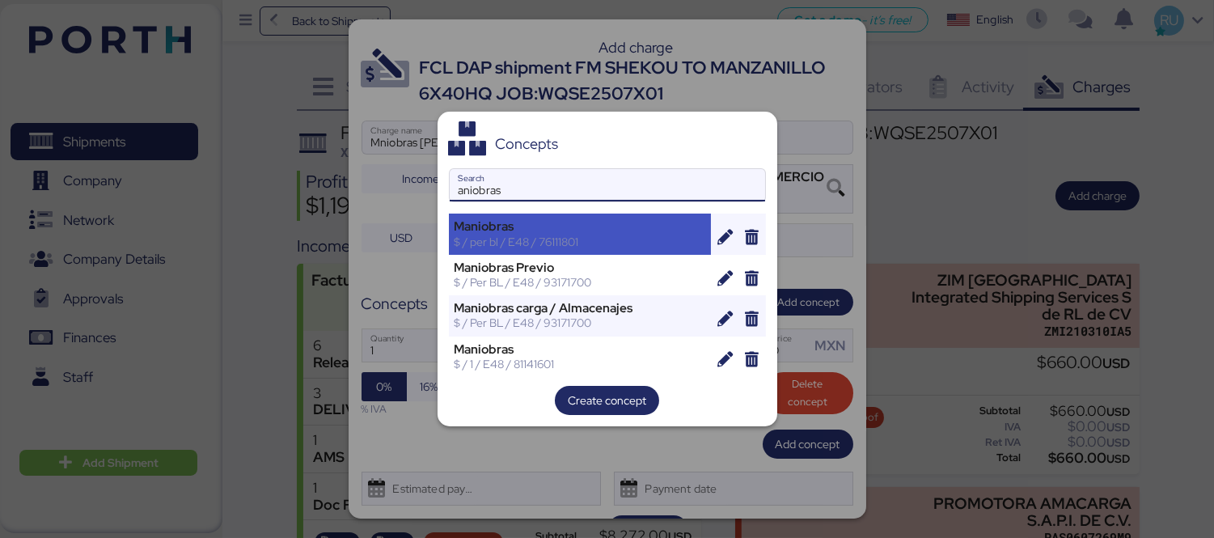
type input "aniobras"
click at [635, 247] on div "$ / per bl / E48 / 76111801" at bounding box center [579, 242] width 251 height 15
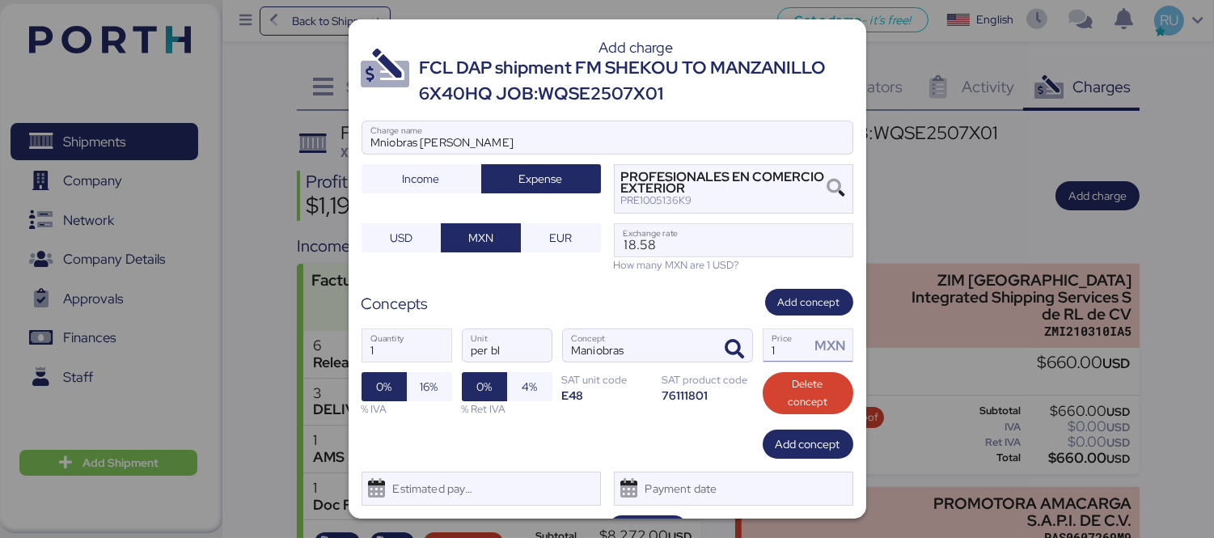
click at [788, 357] on input "1" at bounding box center [786, 345] width 47 height 32
paste input "45600.00"
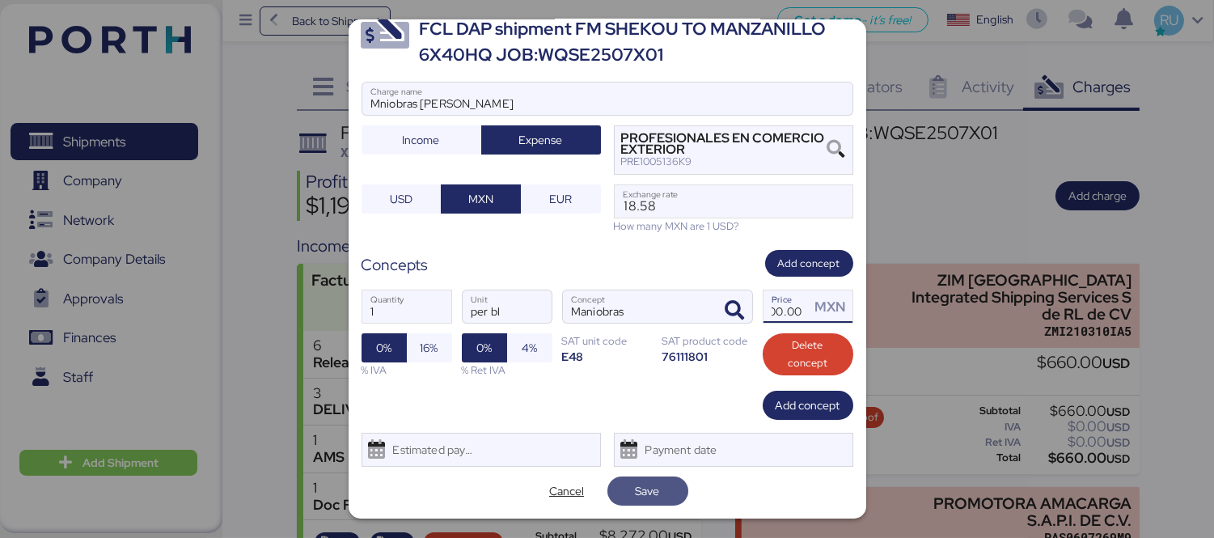
type input "45600"
click at [637, 492] on span "Save" at bounding box center [648, 490] width 24 height 19
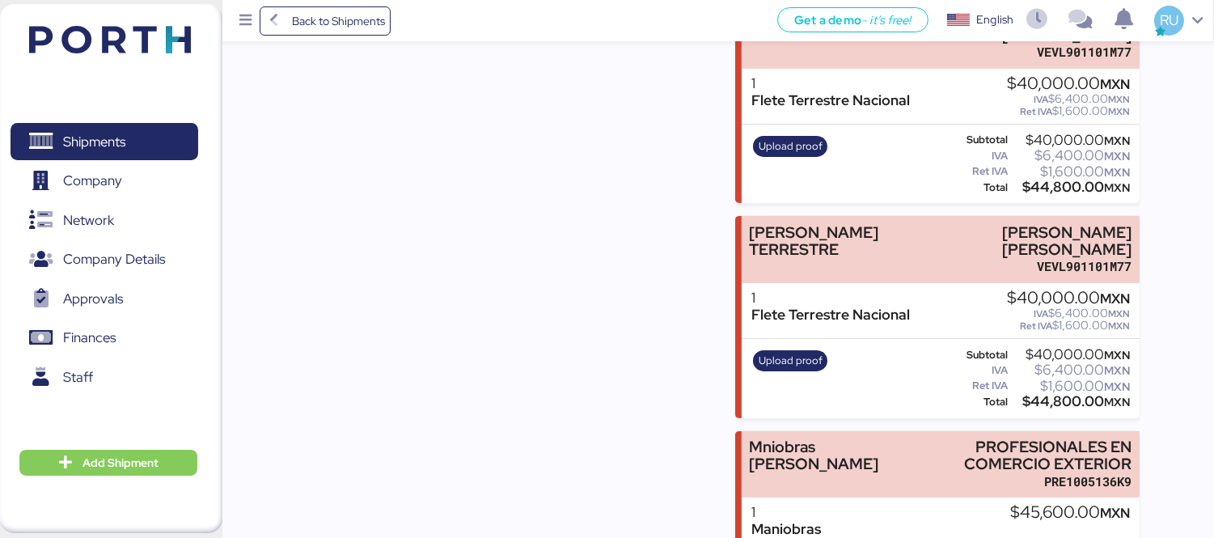
scroll to position [983, 0]
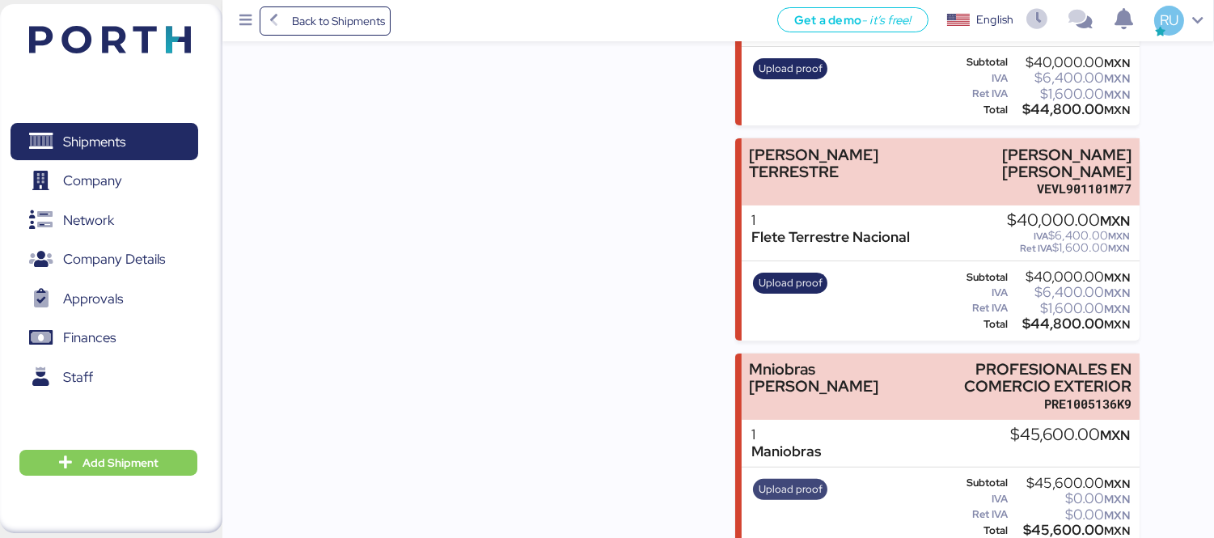
click at [778, 480] on span "Upload proof" at bounding box center [791, 489] width 64 height 18
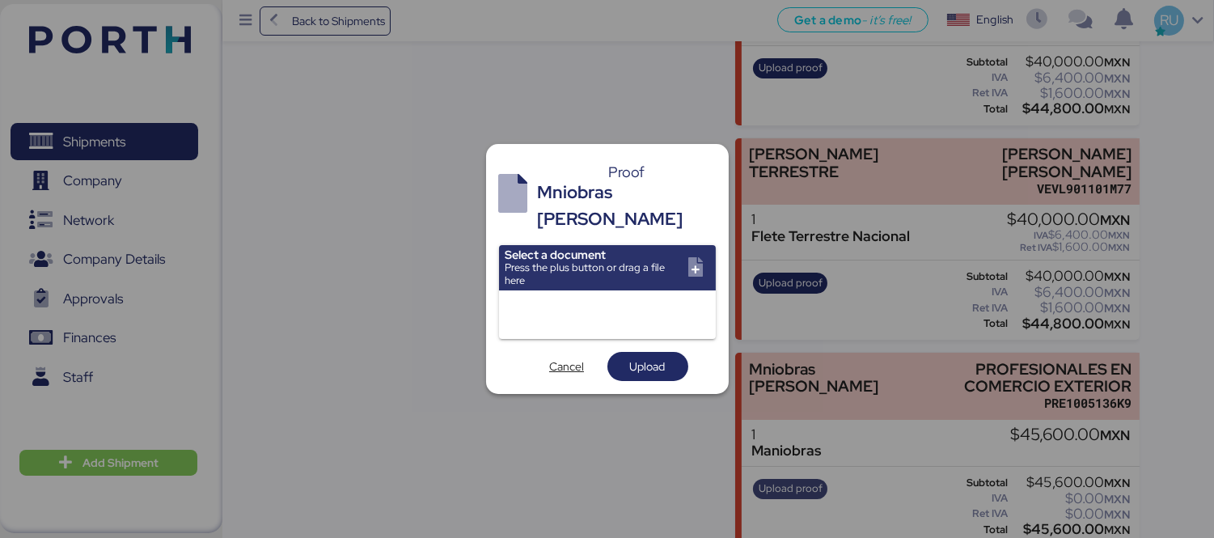
scroll to position [0, 0]
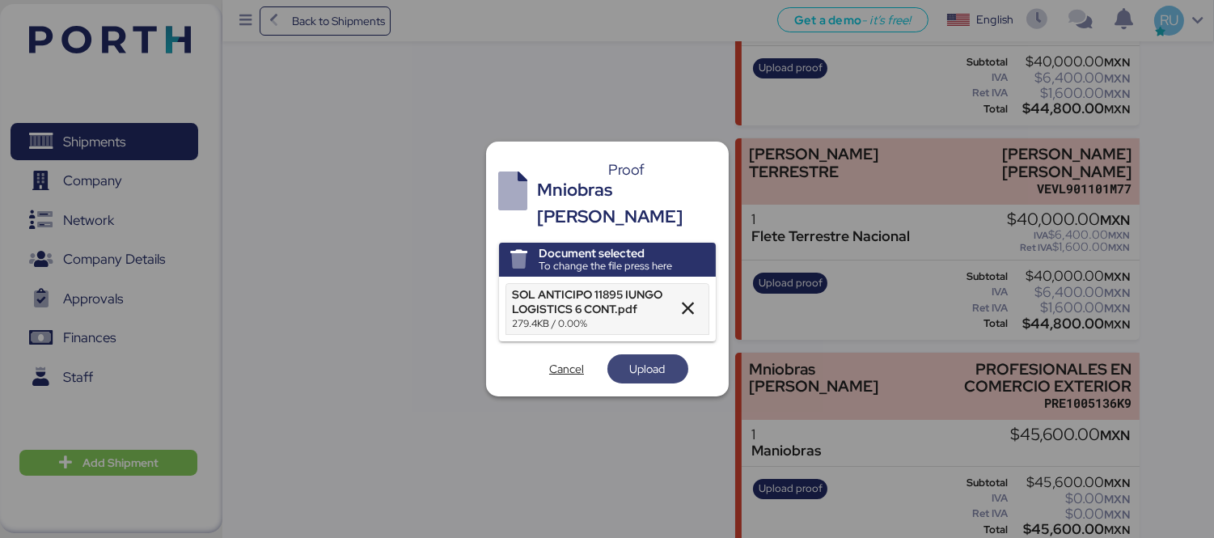
click at [660, 364] on span "Upload" at bounding box center [648, 368] width 36 height 19
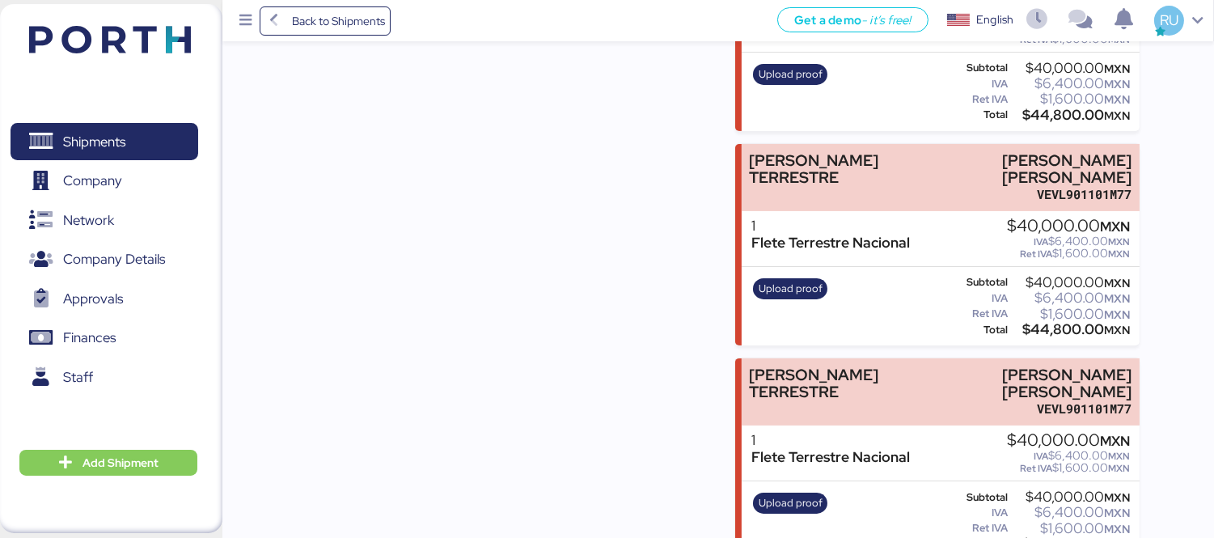
scroll to position [983, 0]
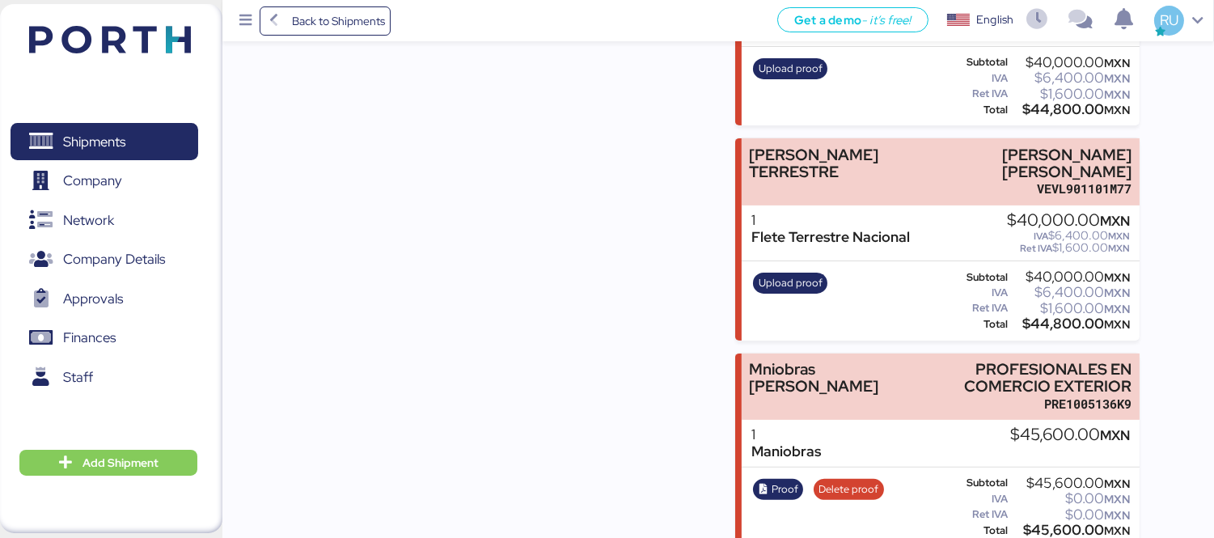
click at [101, 36] on img at bounding box center [110, 39] width 162 height 27
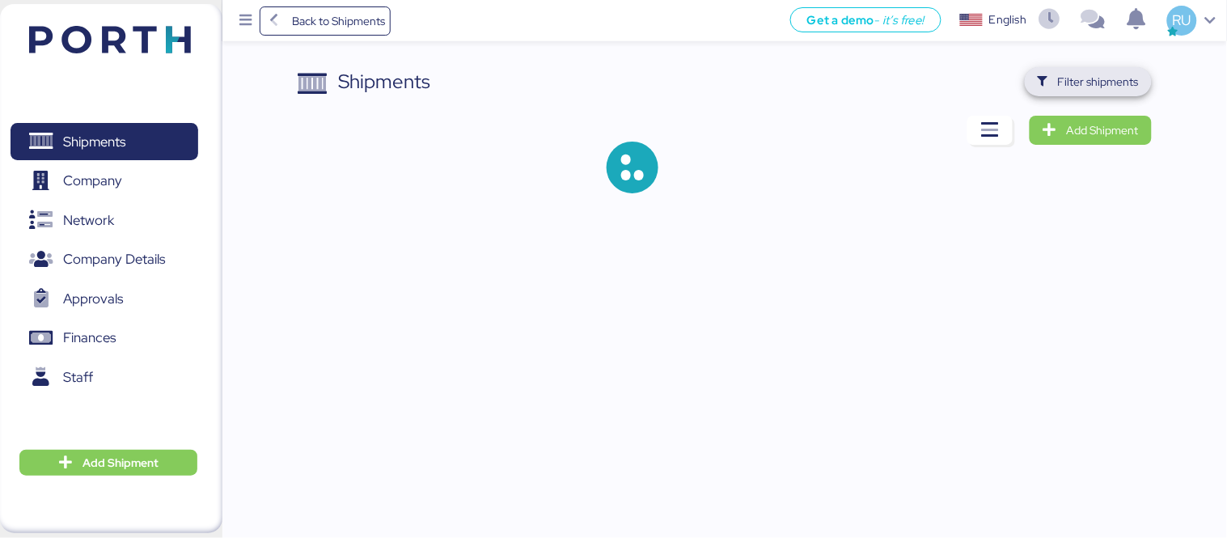
click at [1119, 84] on span "Filter shipments" at bounding box center [1098, 81] width 81 height 19
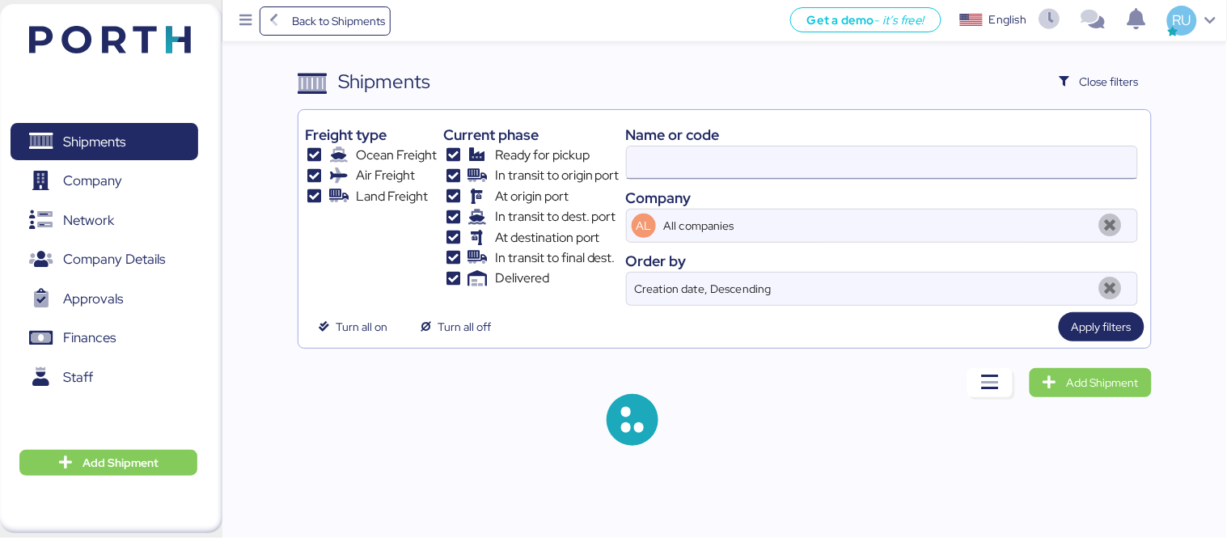
click at [723, 158] on input at bounding box center [882, 162] width 510 height 32
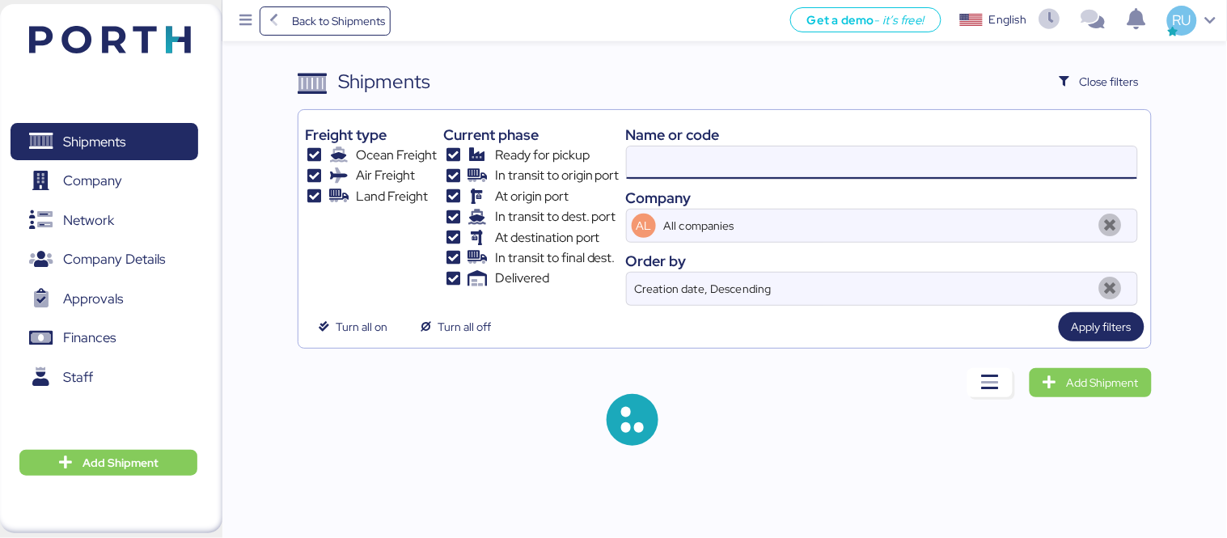
paste input "O0052012"
type input "O0052012"
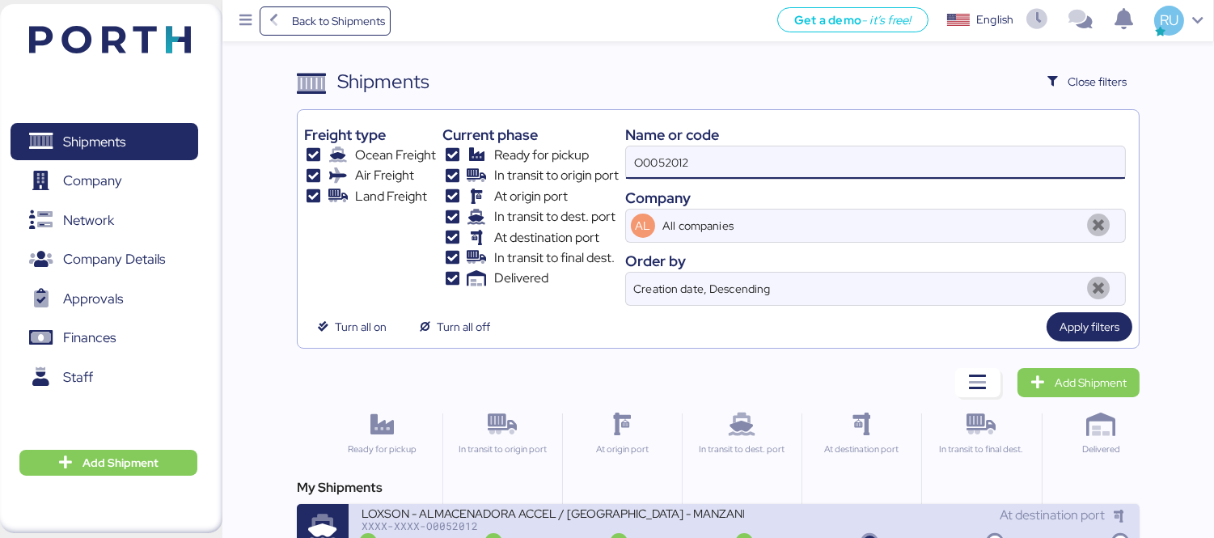
click at [542, 516] on div "LOXSON - ALMACENADORA ACCEL / [GEOGRAPHIC_DATA] - MANZANILLO / MBL: COSU6424746…" at bounding box center [552, 512] width 382 height 14
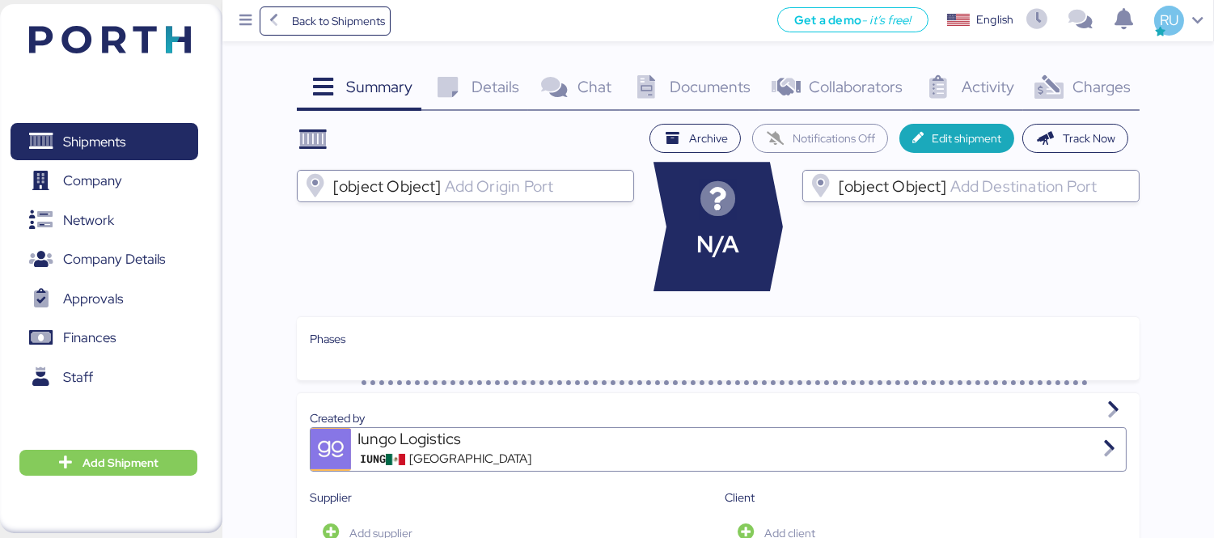
click at [690, 73] on div "Documents 0" at bounding box center [689, 89] width 139 height 44
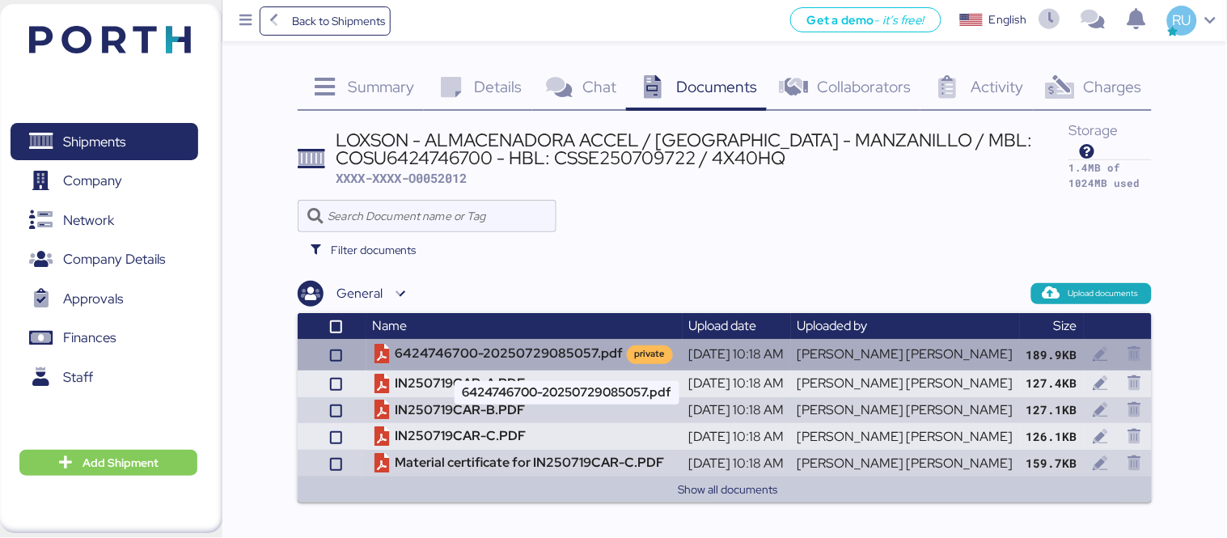
click at [578, 349] on td "6424746700-20250729085057.pdf private" at bounding box center [524, 354] width 316 height 31
click at [540, 353] on td "6424746700-20250729085057.pdf private" at bounding box center [524, 354] width 316 height 31
